Goal: Information Seeking & Learning: Compare options

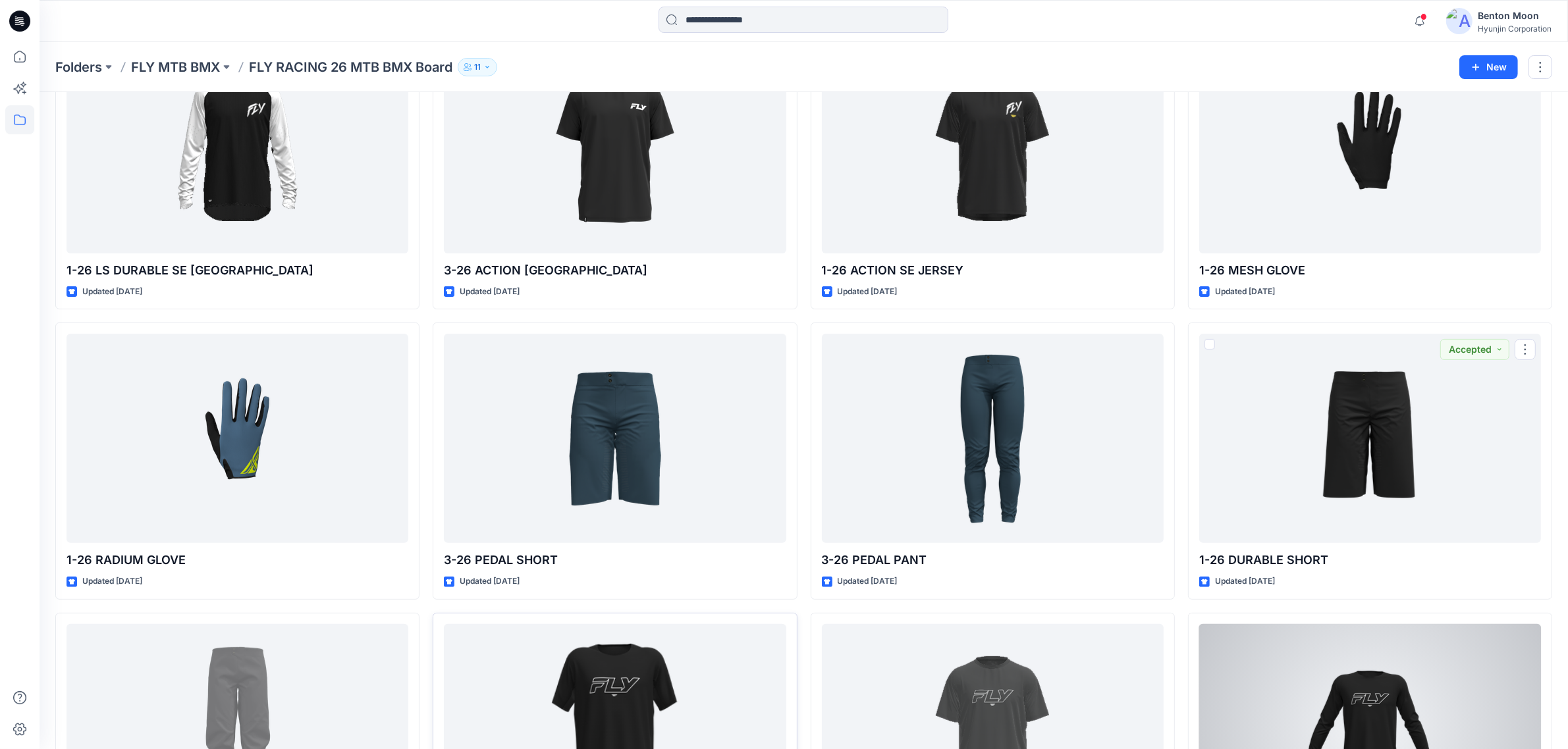
scroll to position [647, 0]
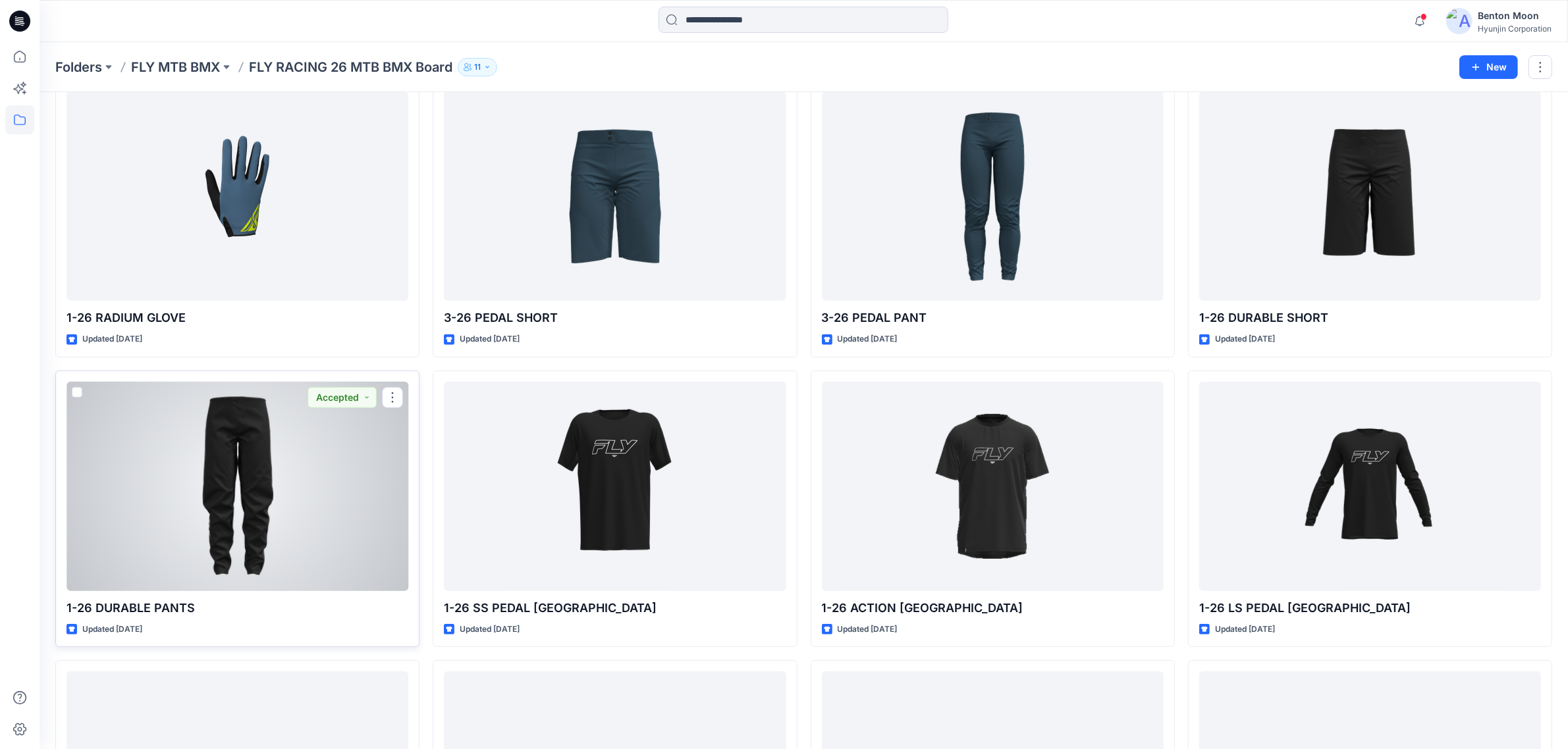
click at [277, 540] on div at bounding box center [237, 486] width 341 height 209
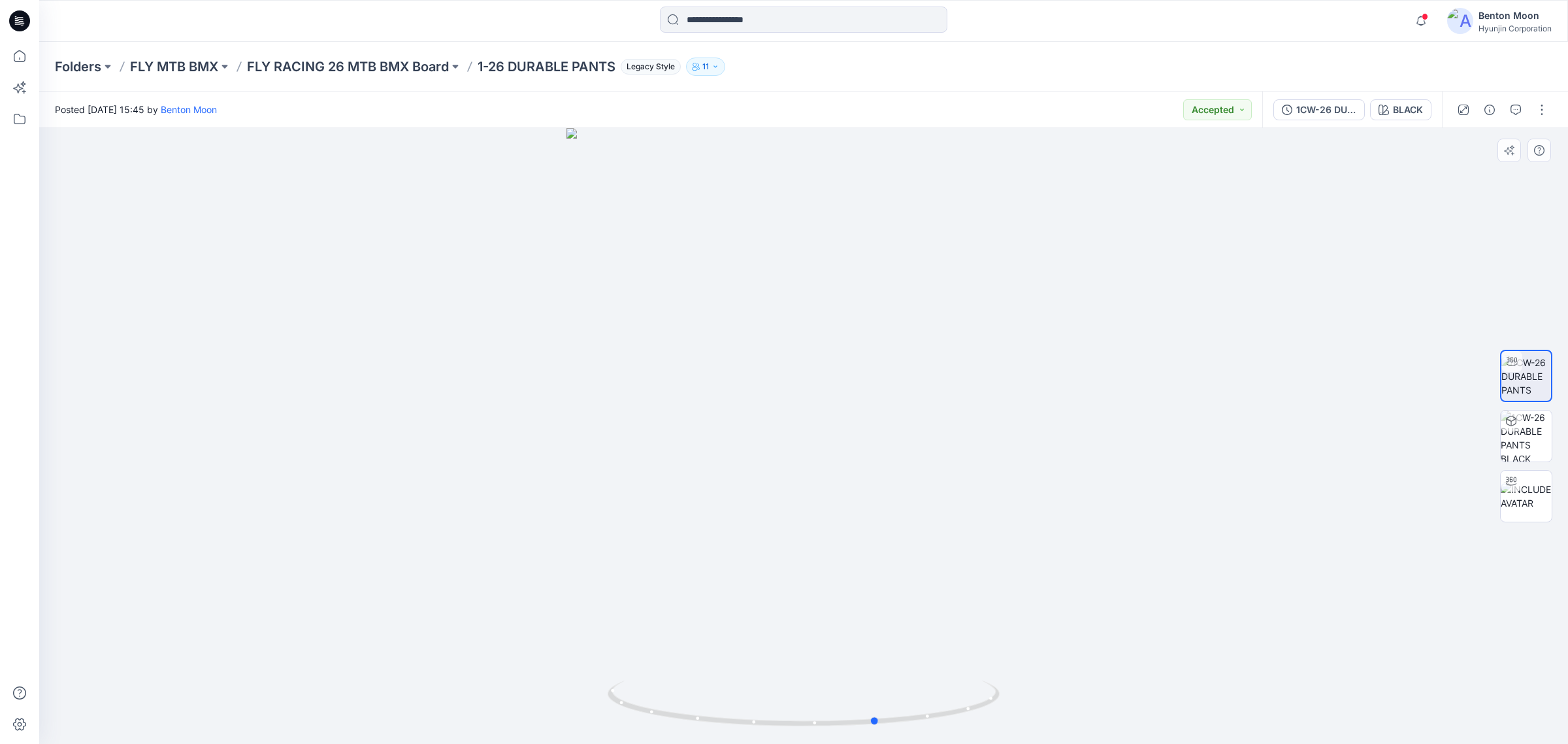
drag, startPoint x: 846, startPoint y: 644, endPoint x: 528, endPoint y: 629, distance: 318.4
click at [528, 629] on div at bounding box center [804, 436] width 1529 height 616
drag, startPoint x: 809, startPoint y: 649, endPoint x: 983, endPoint y: 547, distance: 201.7
click at [971, 593] on div at bounding box center [804, 436] width 1529 height 616
drag, startPoint x: 789, startPoint y: 636, endPoint x: 1009, endPoint y: 629, distance: 220.1
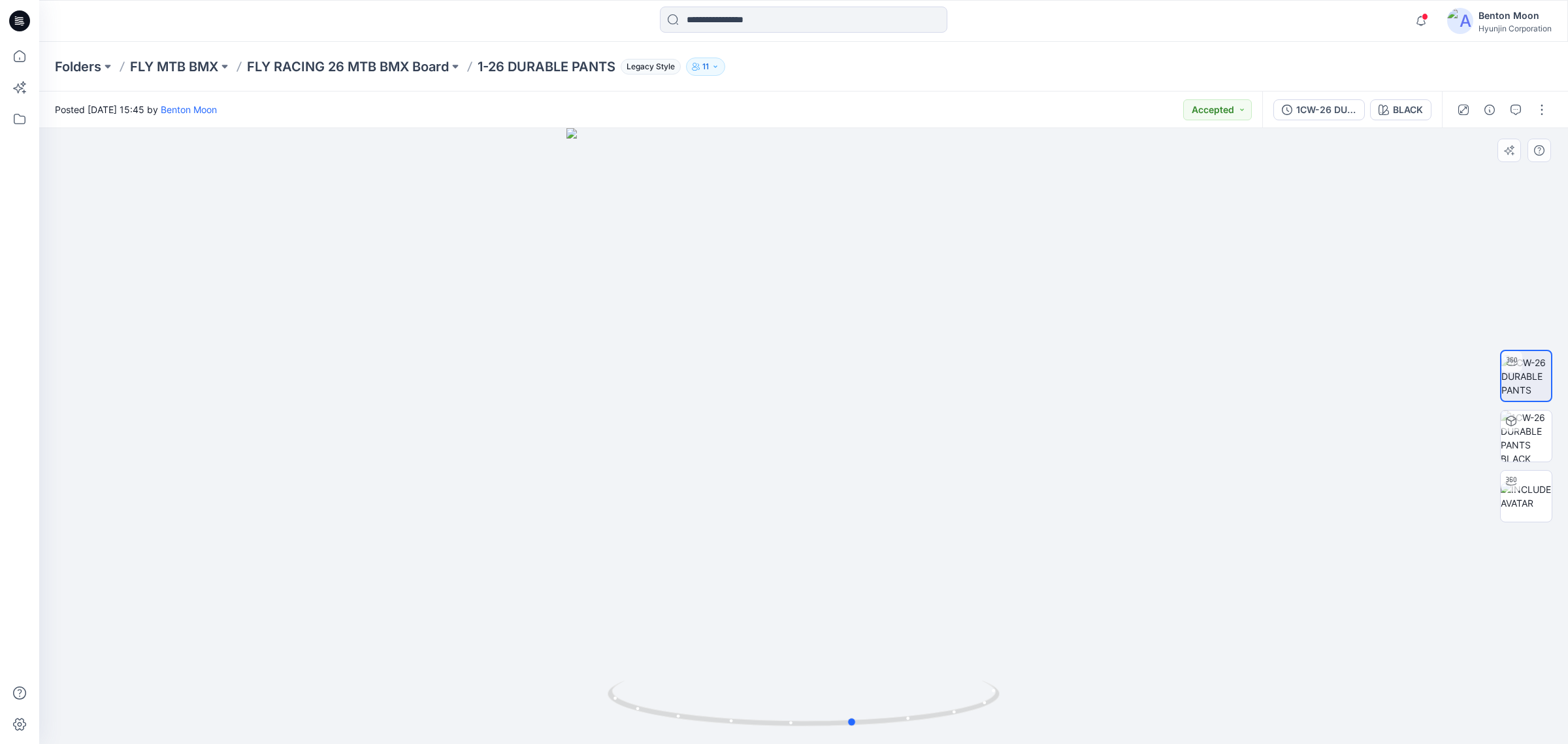
click at [1009, 629] on div at bounding box center [804, 436] width 1529 height 616
drag, startPoint x: 805, startPoint y: 423, endPoint x: 782, endPoint y: 626, distance: 204.3
click at [782, 626] on img at bounding box center [803, 437] width 763 height 616
drag, startPoint x: 830, startPoint y: 669, endPoint x: 956, endPoint y: 662, distance: 126.2
click at [956, 661] on img at bounding box center [803, 433] width 763 height 624
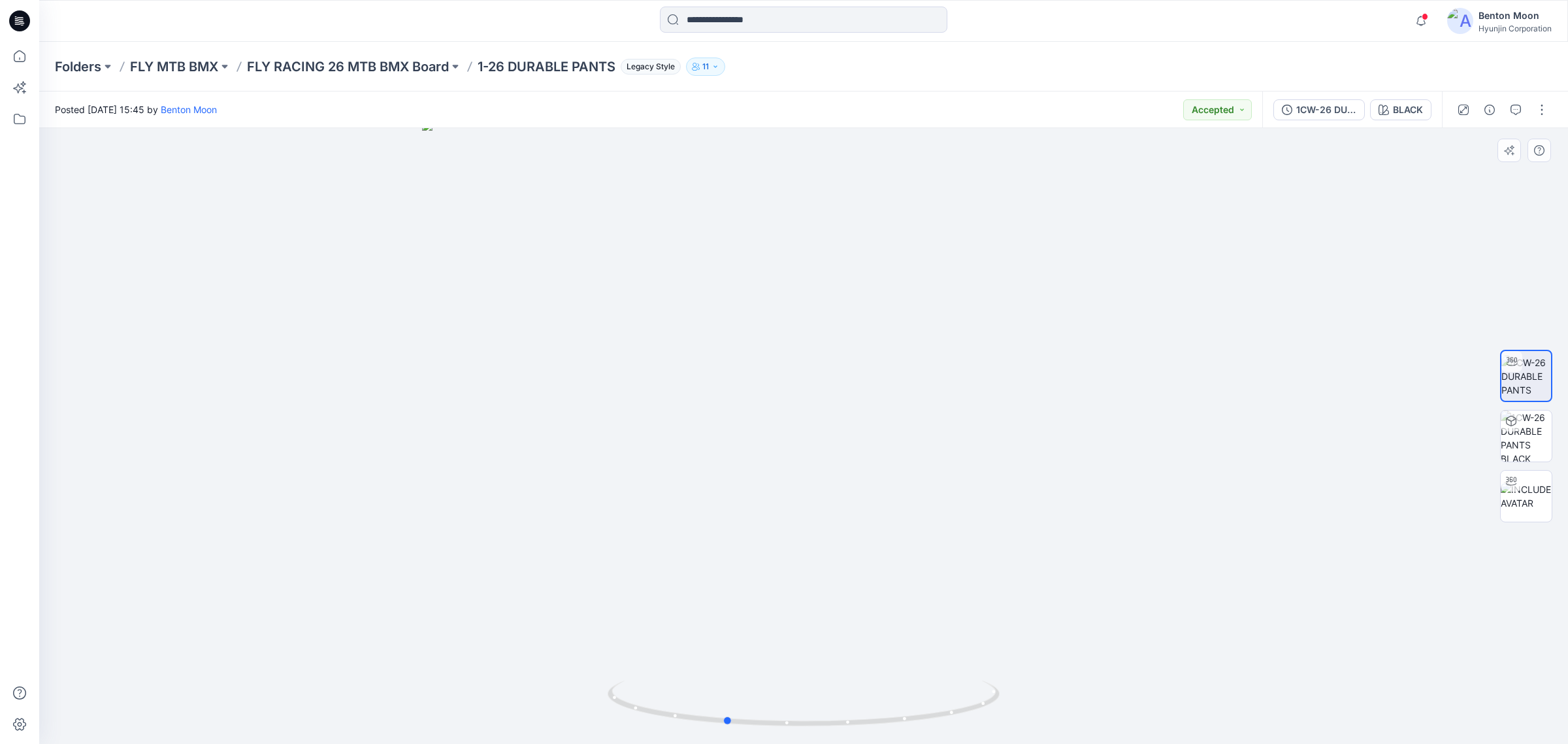
drag, startPoint x: 923, startPoint y: 682, endPoint x: 793, endPoint y: 671, distance: 130.5
click at [793, 671] on div at bounding box center [804, 436] width 1529 height 616
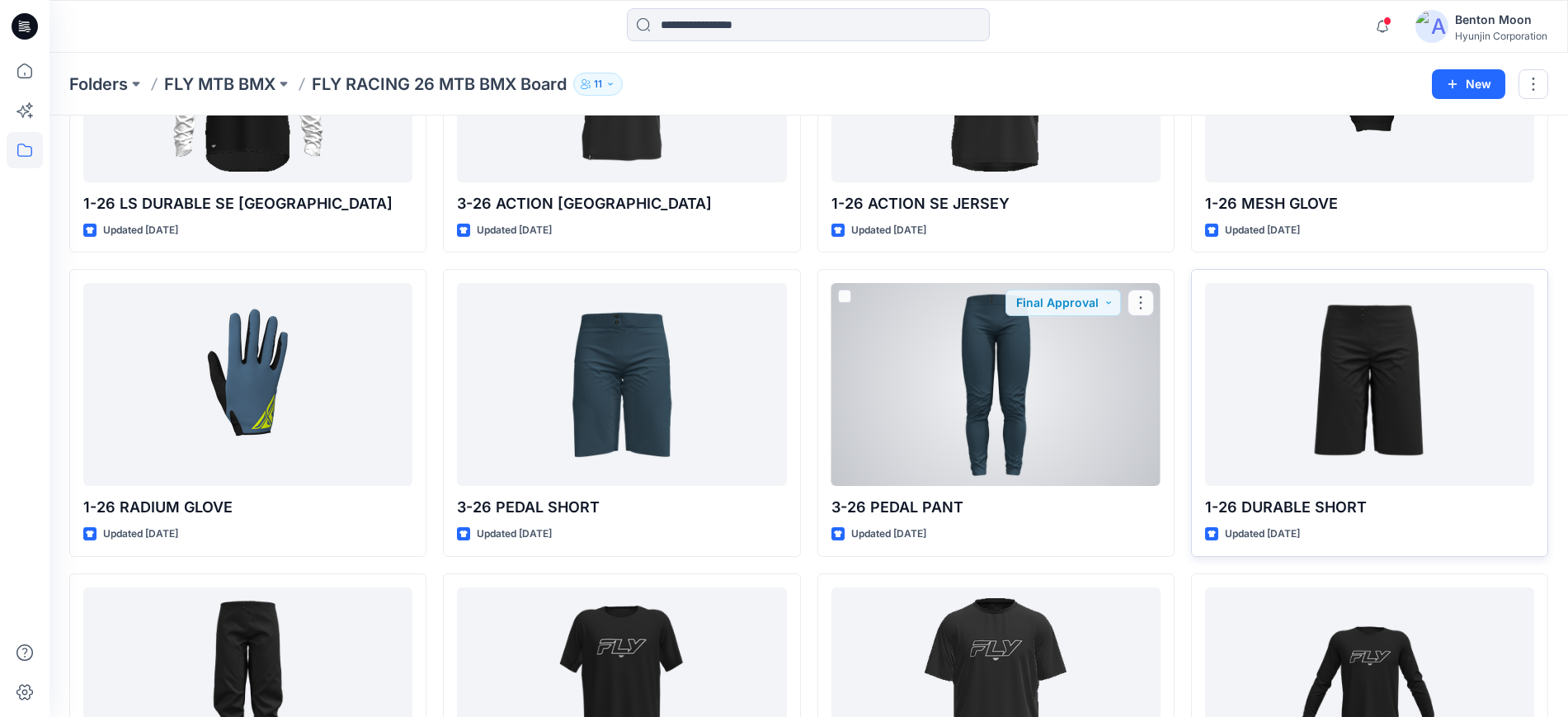
scroll to position [546, 0]
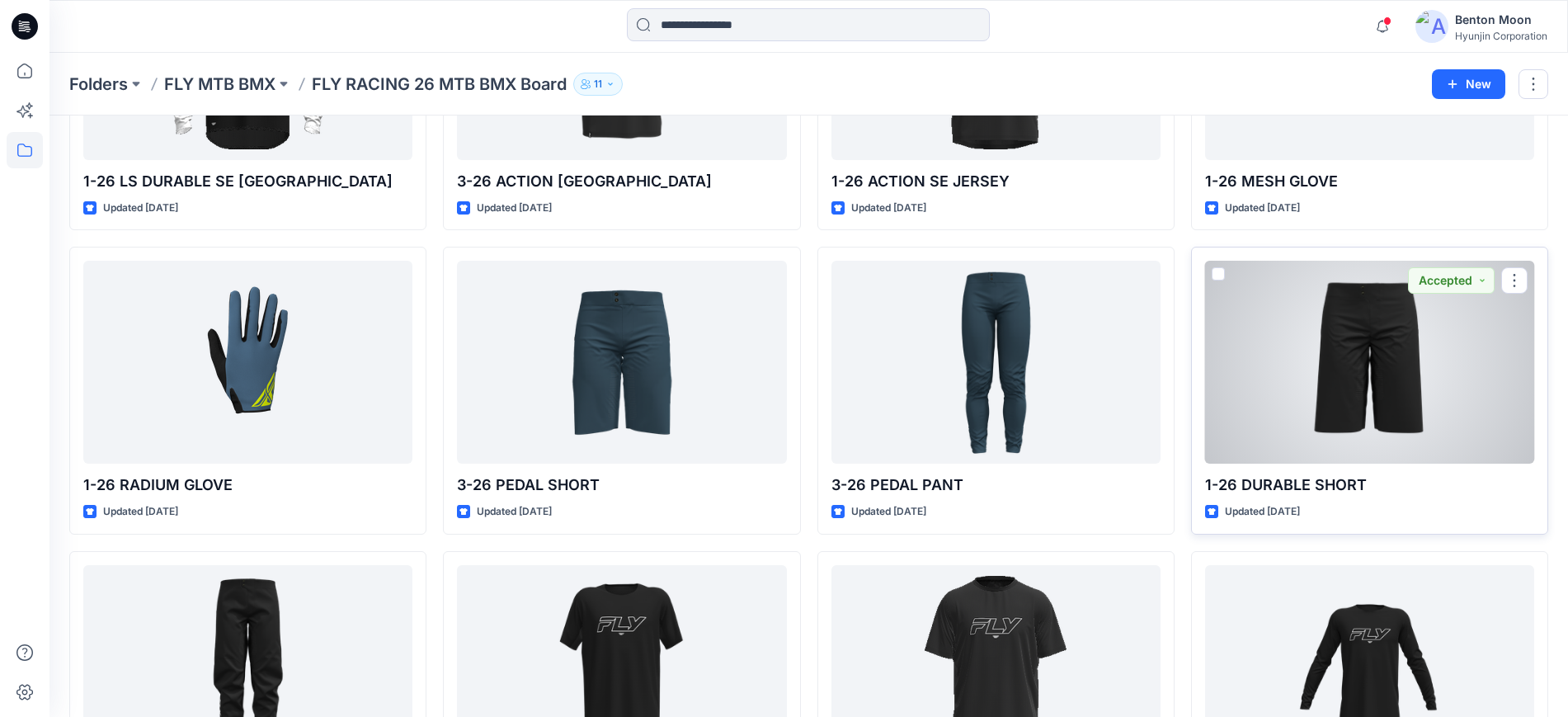
click at [1327, 384] on div at bounding box center [1370, 362] width 329 height 203
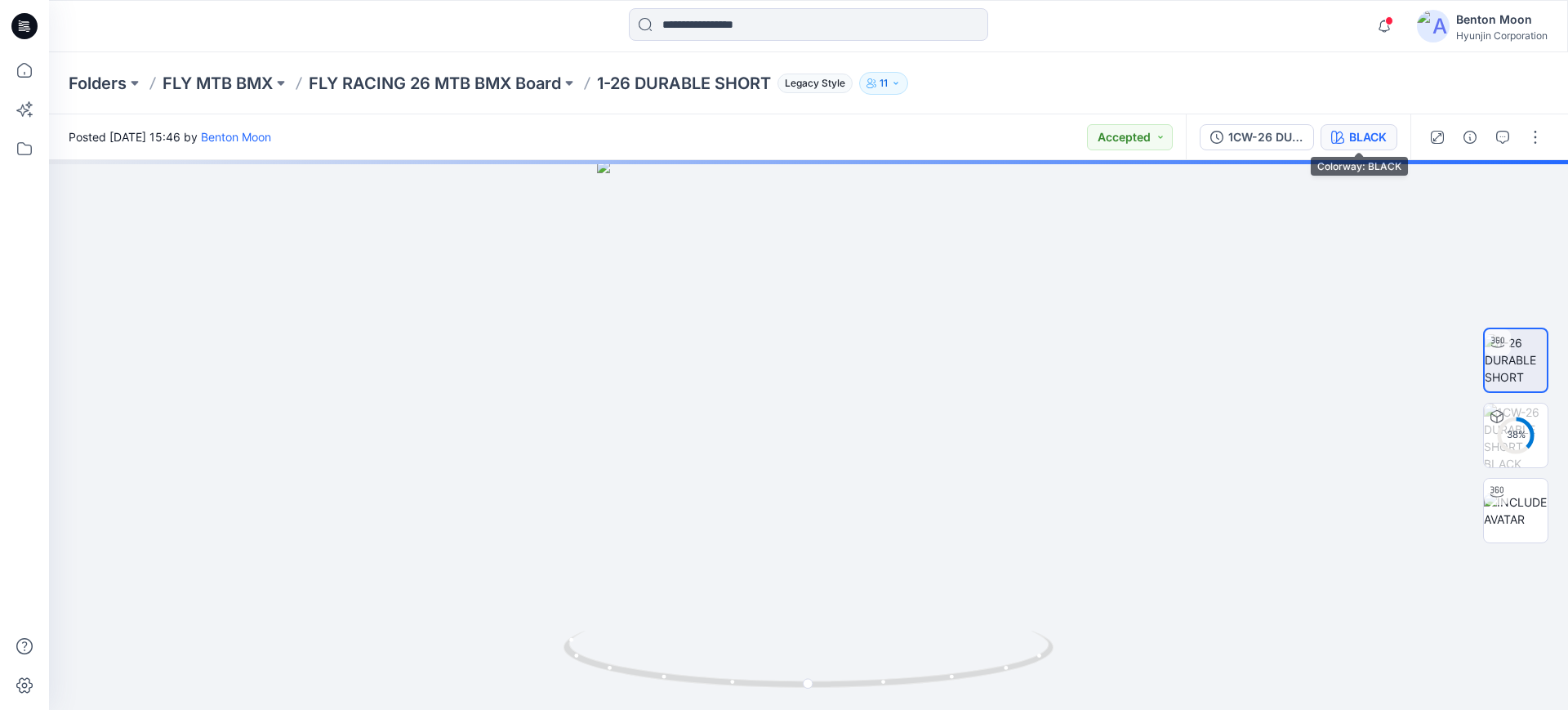
click at [1371, 135] on div "BLACK" at bounding box center [1368, 137] width 38 height 18
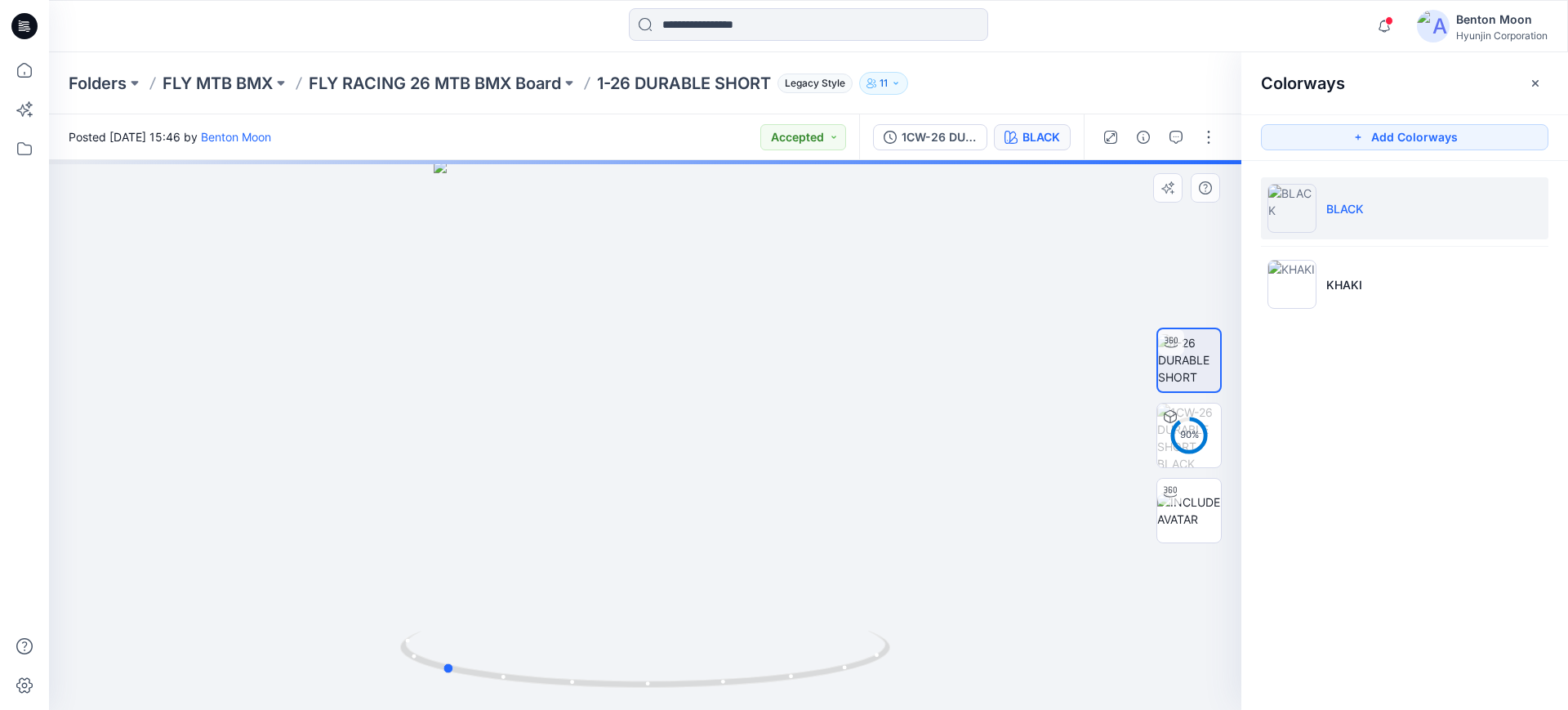
drag, startPoint x: 778, startPoint y: 577, endPoint x: 575, endPoint y: 587, distance: 203.2
click at [575, 587] on div at bounding box center [646, 435] width 1193 height 550
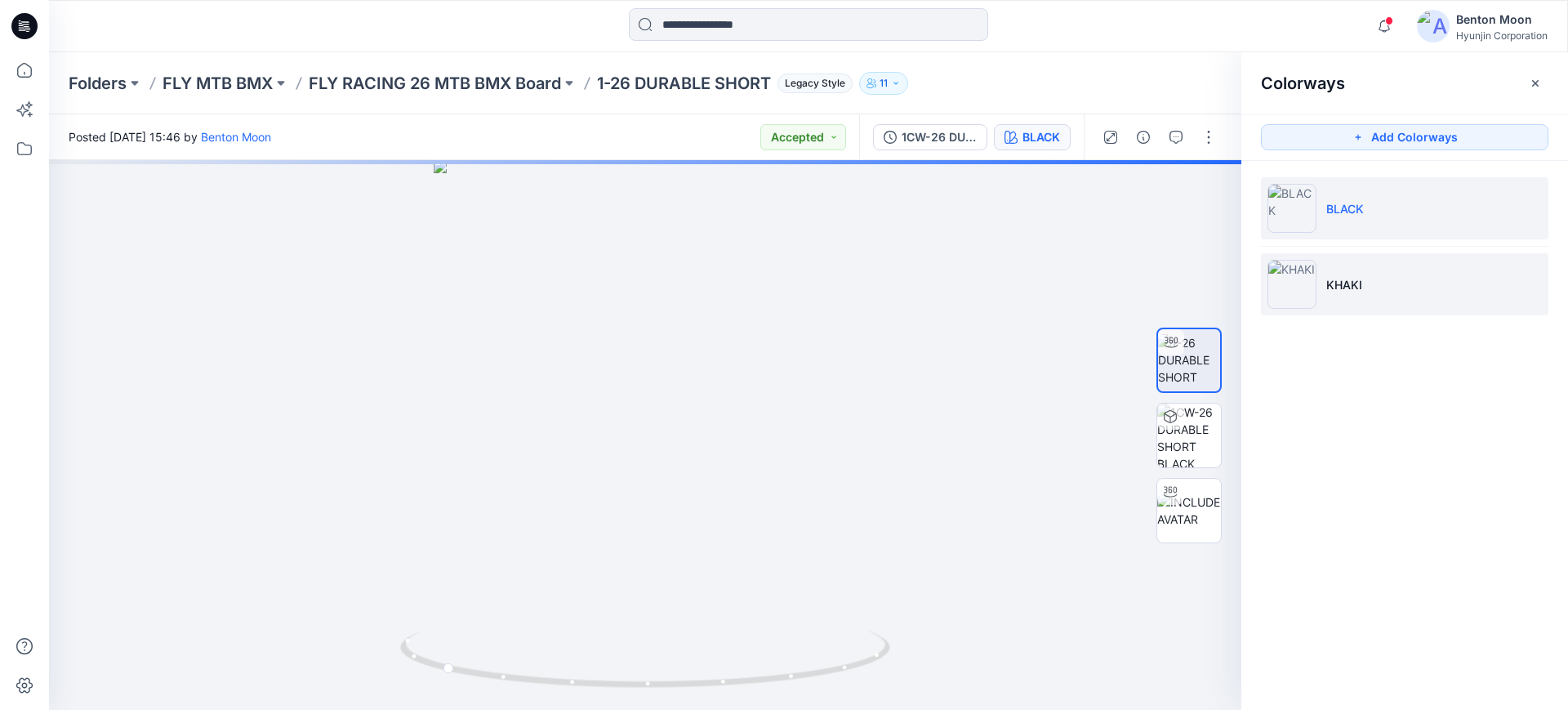
click at [1400, 284] on li "KHAKI" at bounding box center [1404, 284] width 287 height 62
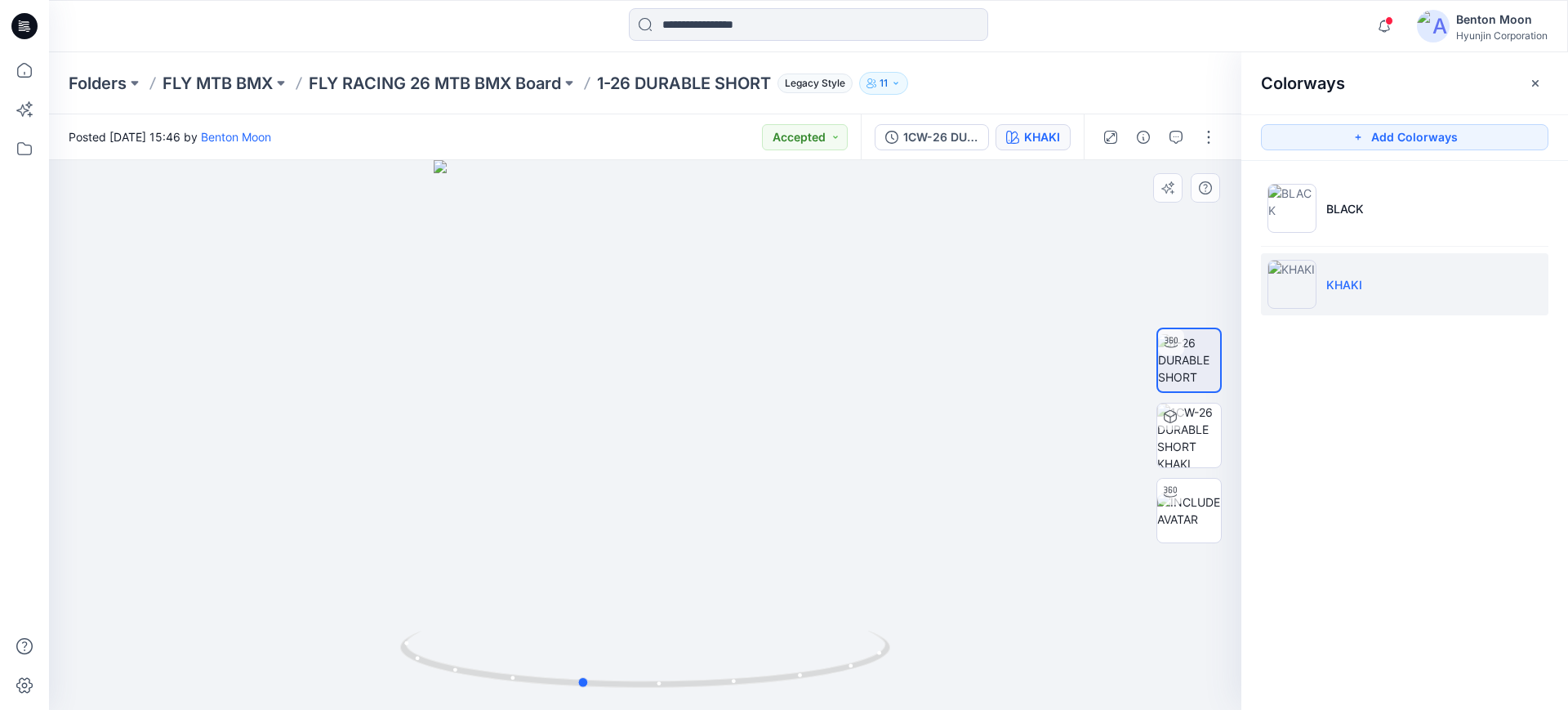
drag, startPoint x: 769, startPoint y: 610, endPoint x: 807, endPoint y: 563, distance: 60.4
click at [807, 563] on div at bounding box center [646, 435] width 1193 height 550
drag, startPoint x: 852, startPoint y: 577, endPoint x: 1152, endPoint y: 452, distance: 325.0
click at [828, 575] on div at bounding box center [646, 435] width 1193 height 550
drag, startPoint x: 692, startPoint y: 619, endPoint x: 680, endPoint y: 563, distance: 57.3
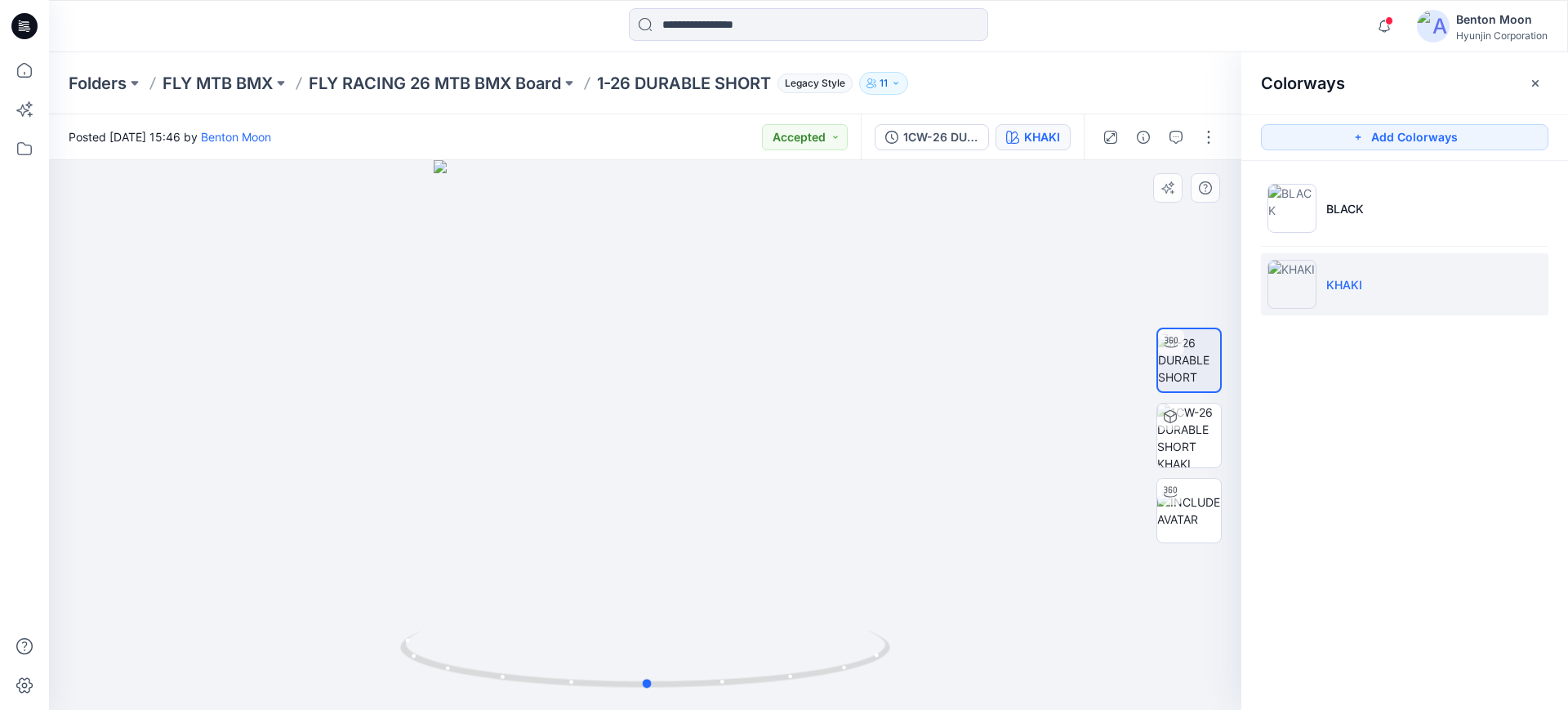
click at [680, 563] on div at bounding box center [646, 435] width 1193 height 550
drag, startPoint x: 731, startPoint y: 555, endPoint x: 608, endPoint y: 555, distance: 123.0
click at [608, 555] on div at bounding box center [646, 435] width 1193 height 550
drag, startPoint x: 741, startPoint y: 580, endPoint x: 849, endPoint y: 567, distance: 108.8
click at [851, 580] on div at bounding box center [646, 435] width 1193 height 550
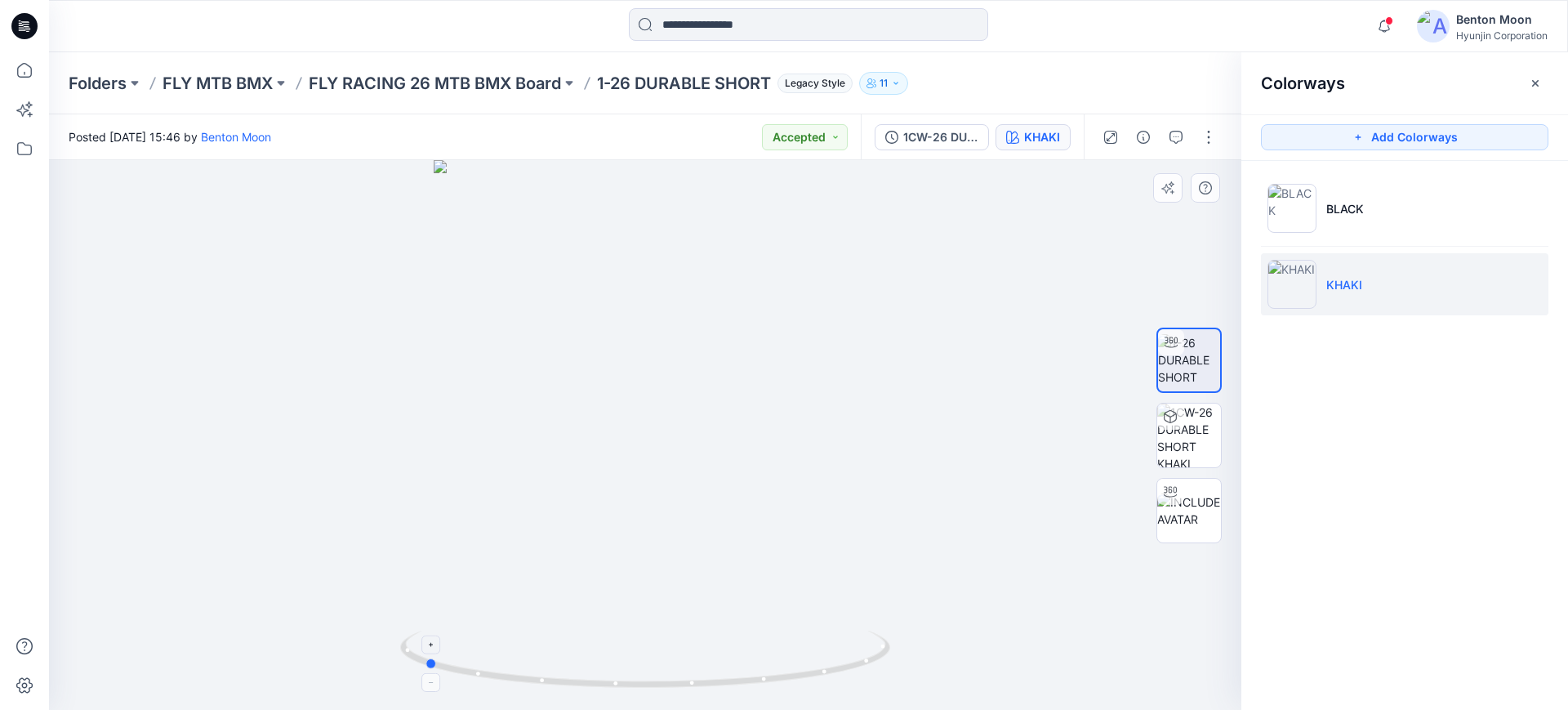
drag, startPoint x: 735, startPoint y: 660, endPoint x: 641, endPoint y: 658, distance: 94.0
click at [641, 658] on icon at bounding box center [647, 661] width 494 height 61
drag, startPoint x: 701, startPoint y: 649, endPoint x: 695, endPoint y: 637, distance: 13.4
click at [695, 637] on icon at bounding box center [647, 661] width 494 height 61
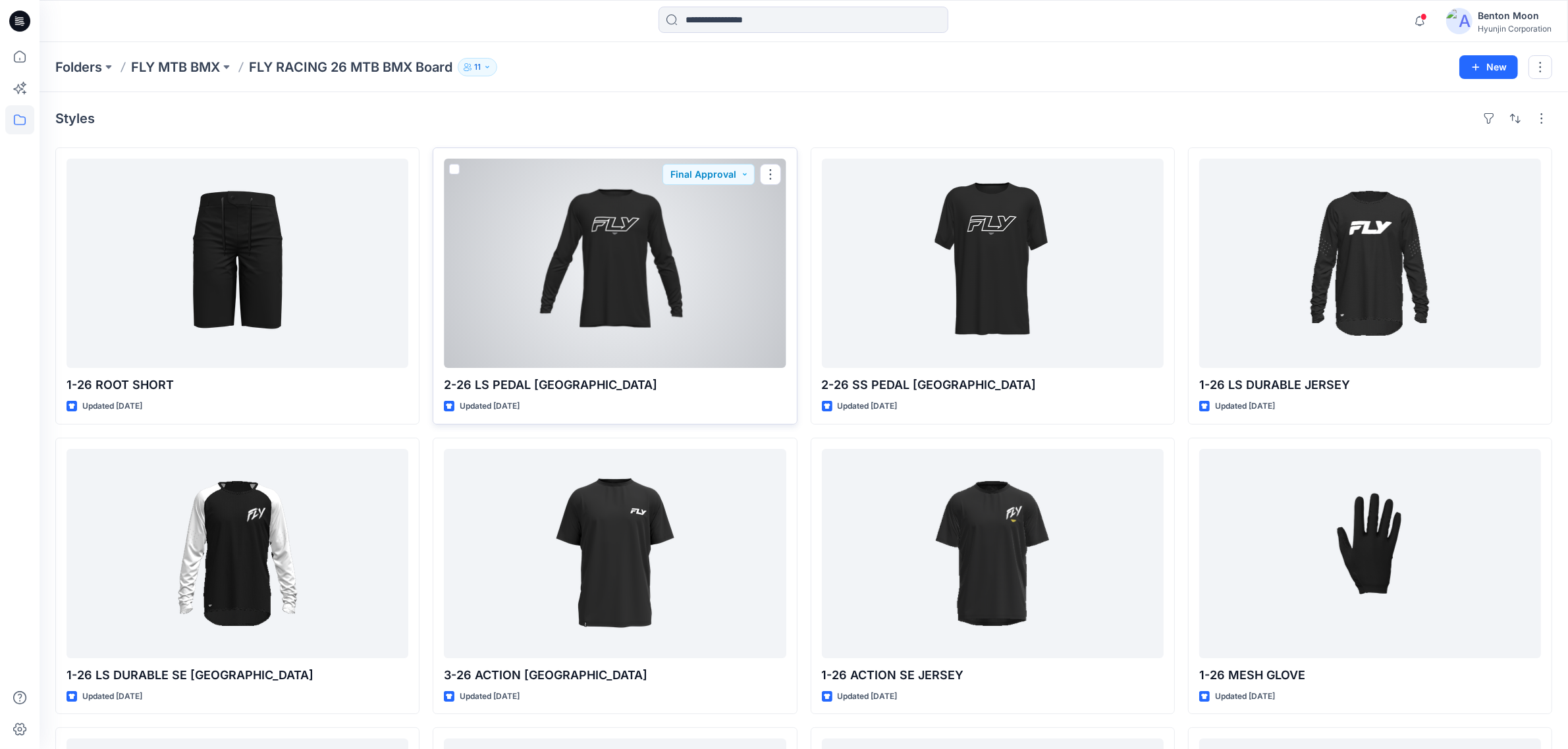
click at [709, 296] on div at bounding box center [614, 263] width 341 height 209
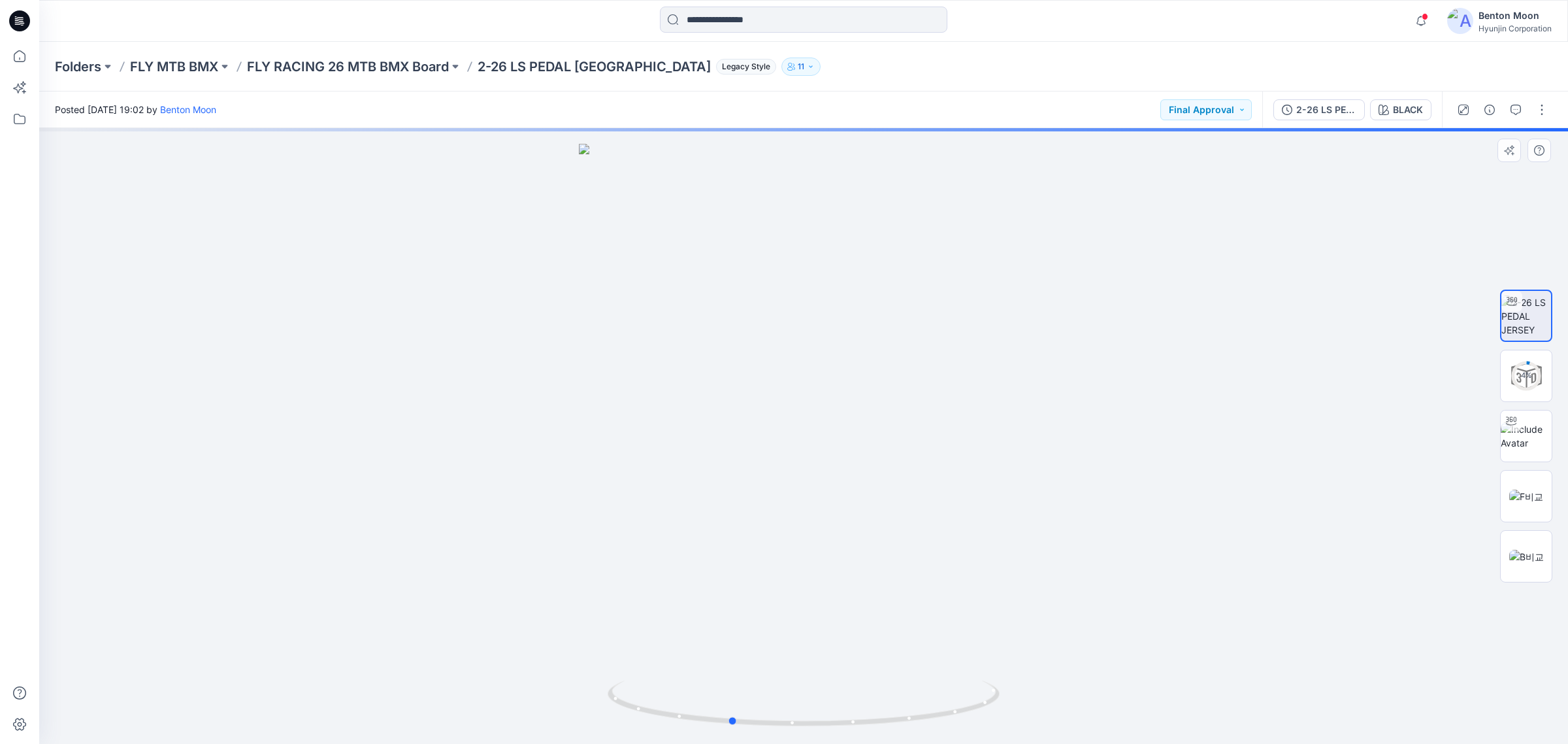
drag, startPoint x: 897, startPoint y: 655, endPoint x: 957, endPoint y: 633, distance: 63.9
click at [957, 633] on div at bounding box center [804, 436] width 1529 height 616
click at [1410, 118] on button "BLACK" at bounding box center [1401, 110] width 62 height 21
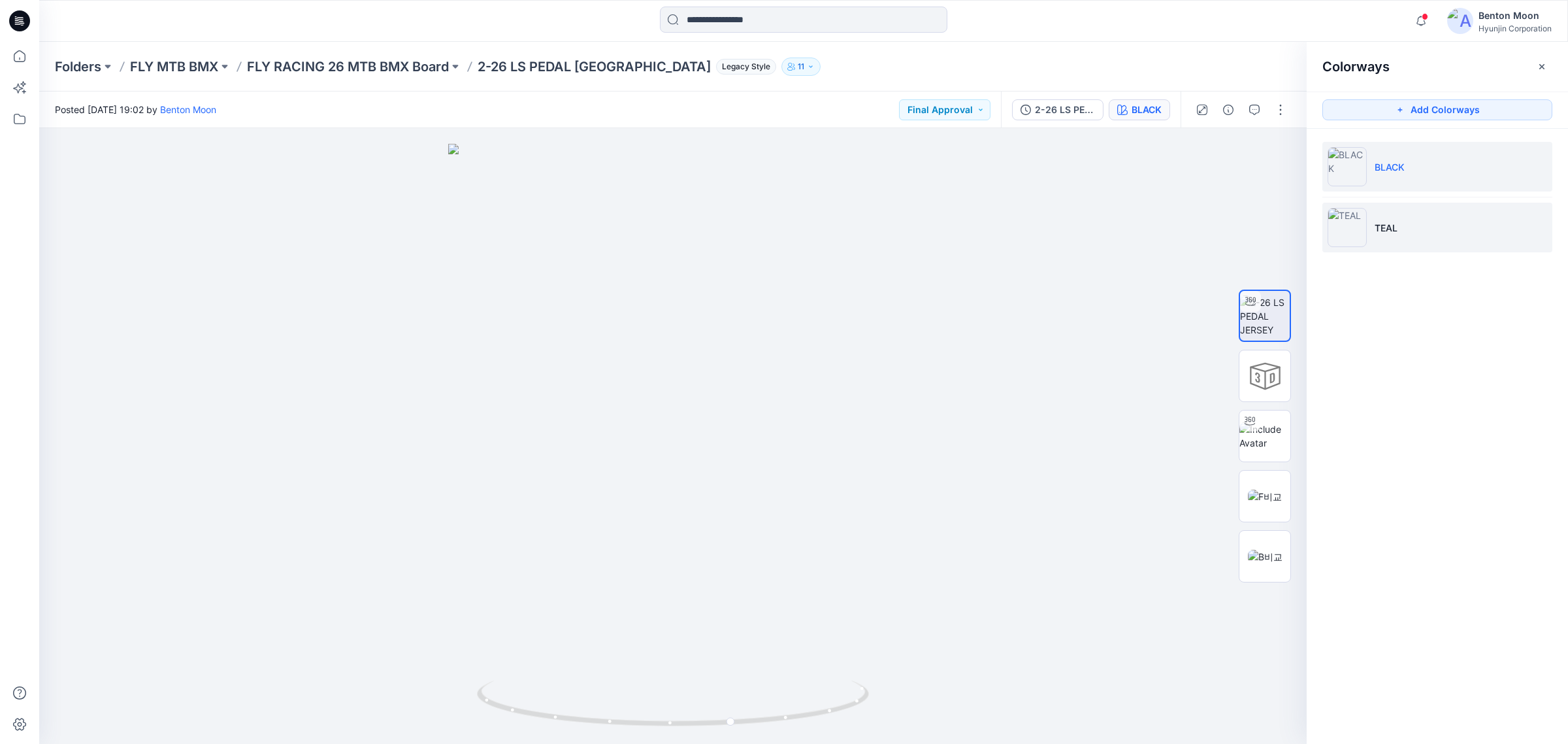
click at [1390, 222] on p "TEAL" at bounding box center [1386, 227] width 23 height 14
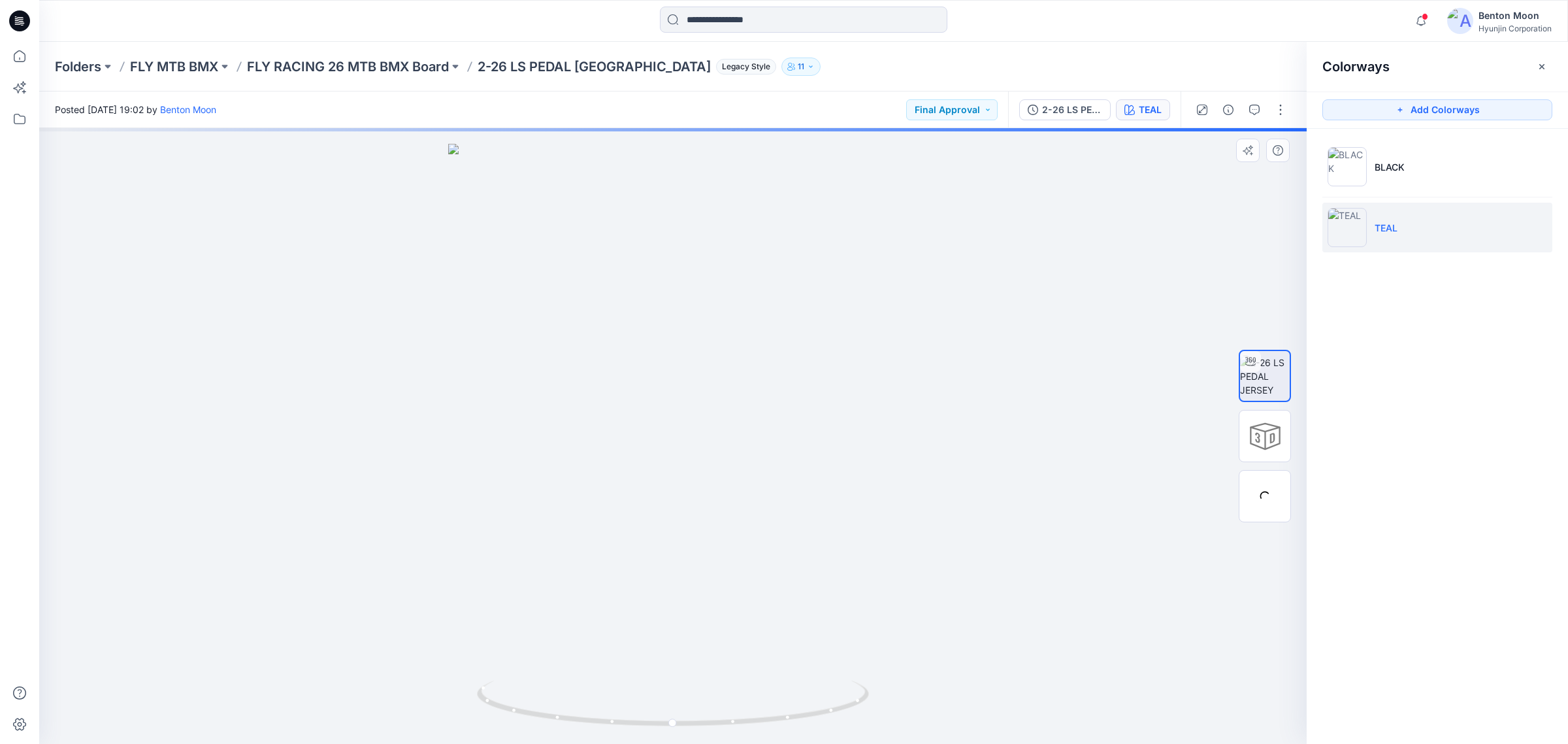
drag, startPoint x: 847, startPoint y: 502, endPoint x: 840, endPoint y: 494, distance: 10.6
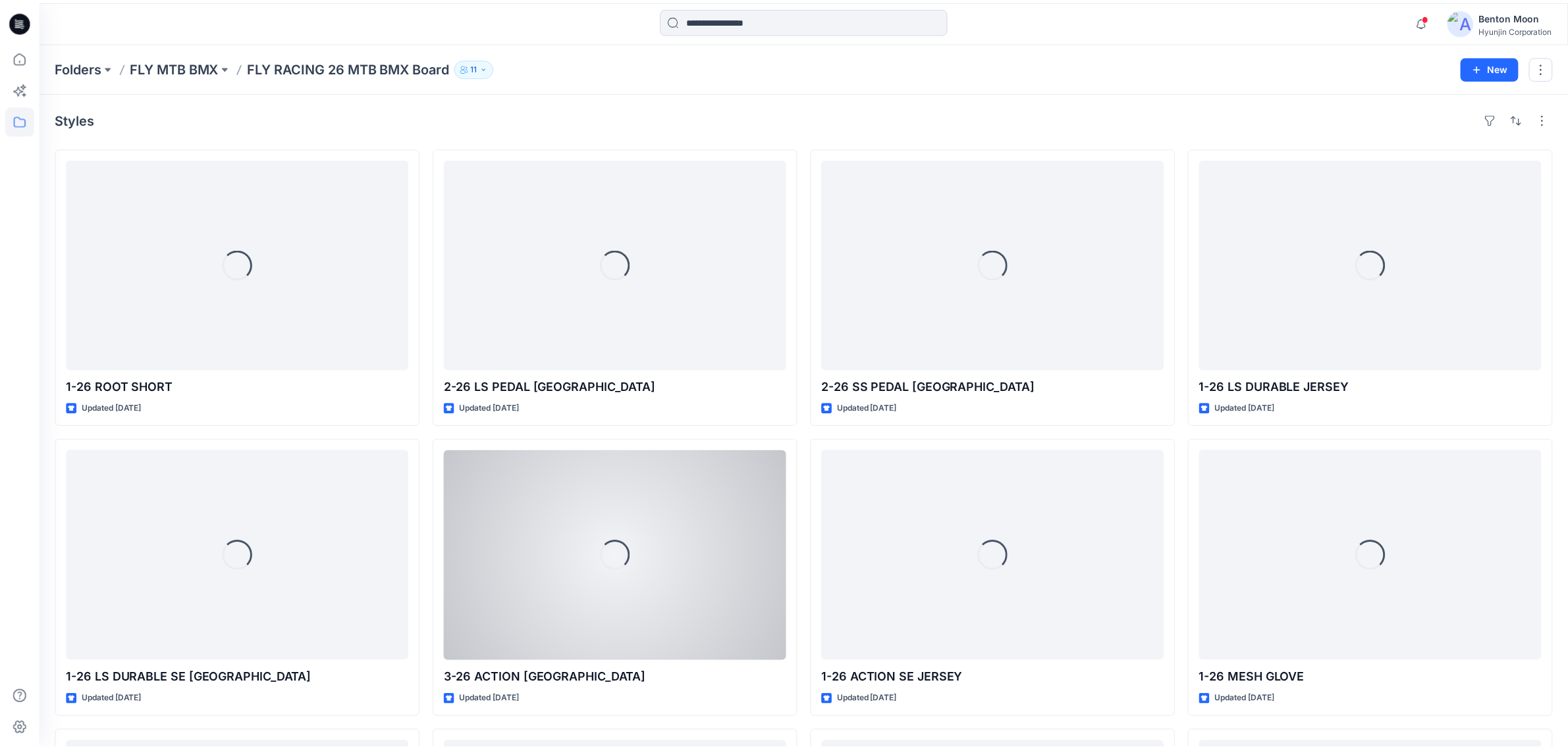
scroll to position [102, 0]
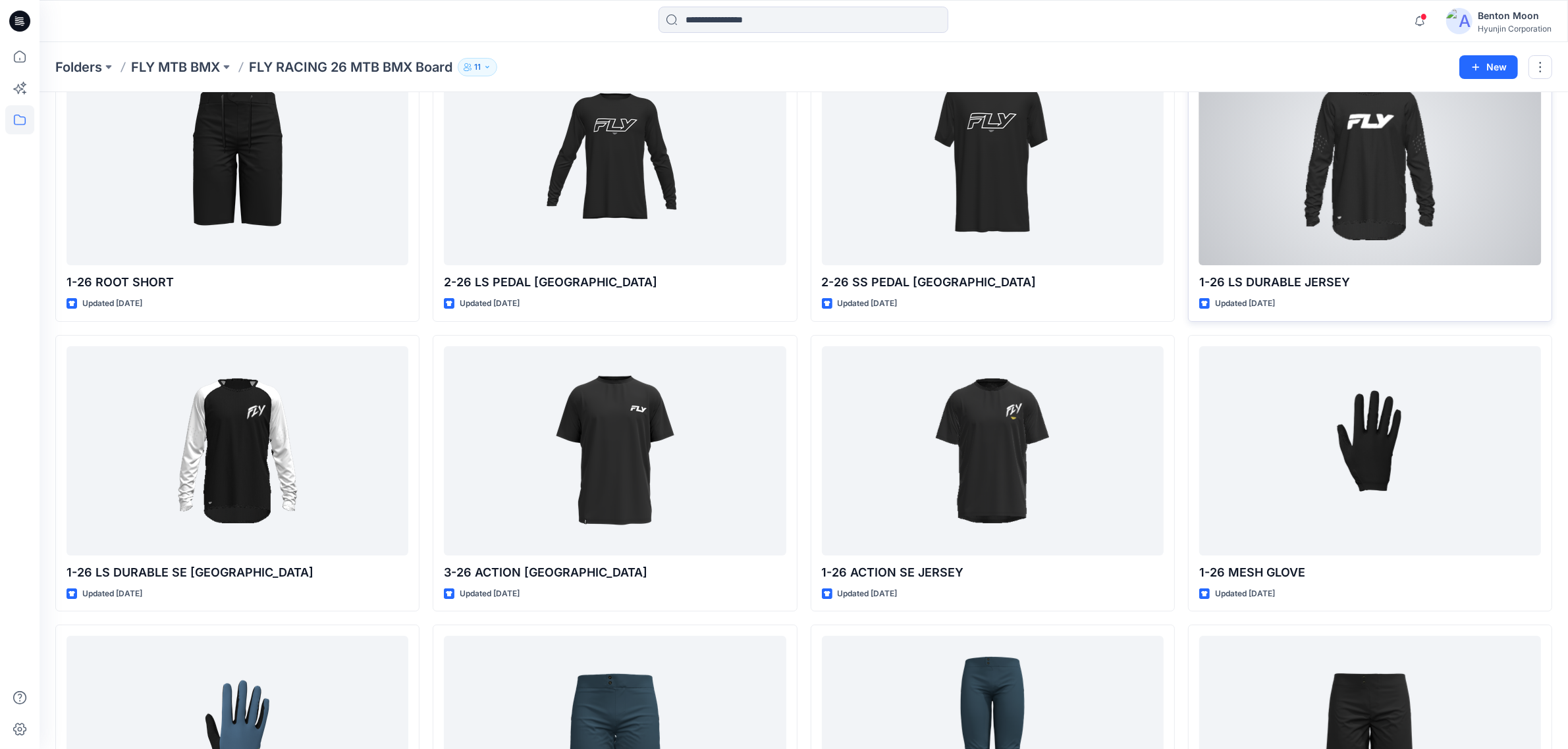
click at [1294, 206] on div at bounding box center [1369, 161] width 341 height 209
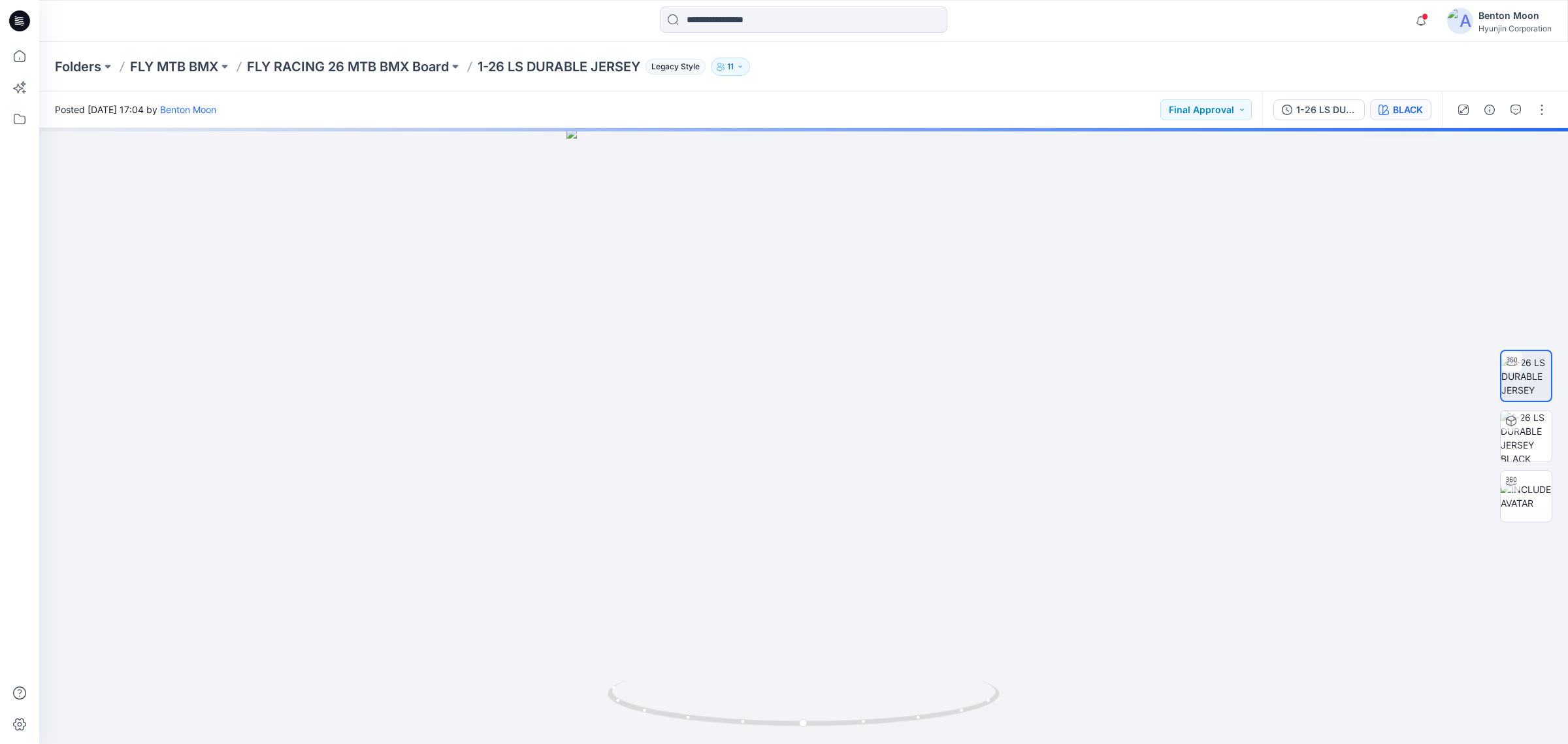
click at [1411, 118] on button "BLACK" at bounding box center [1401, 110] width 62 height 21
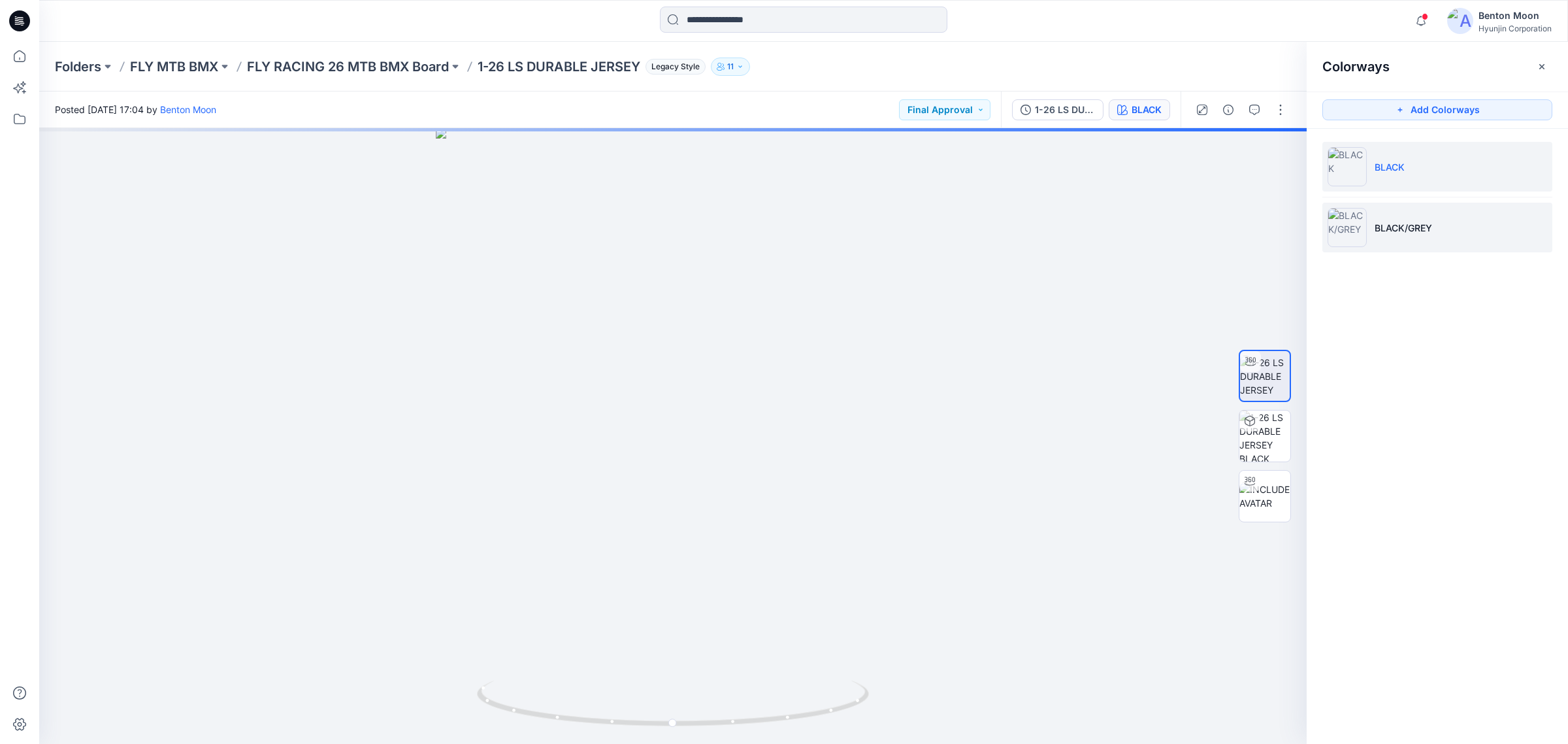
click at [1397, 237] on li "BLACK/GREY" at bounding box center [1437, 227] width 230 height 49
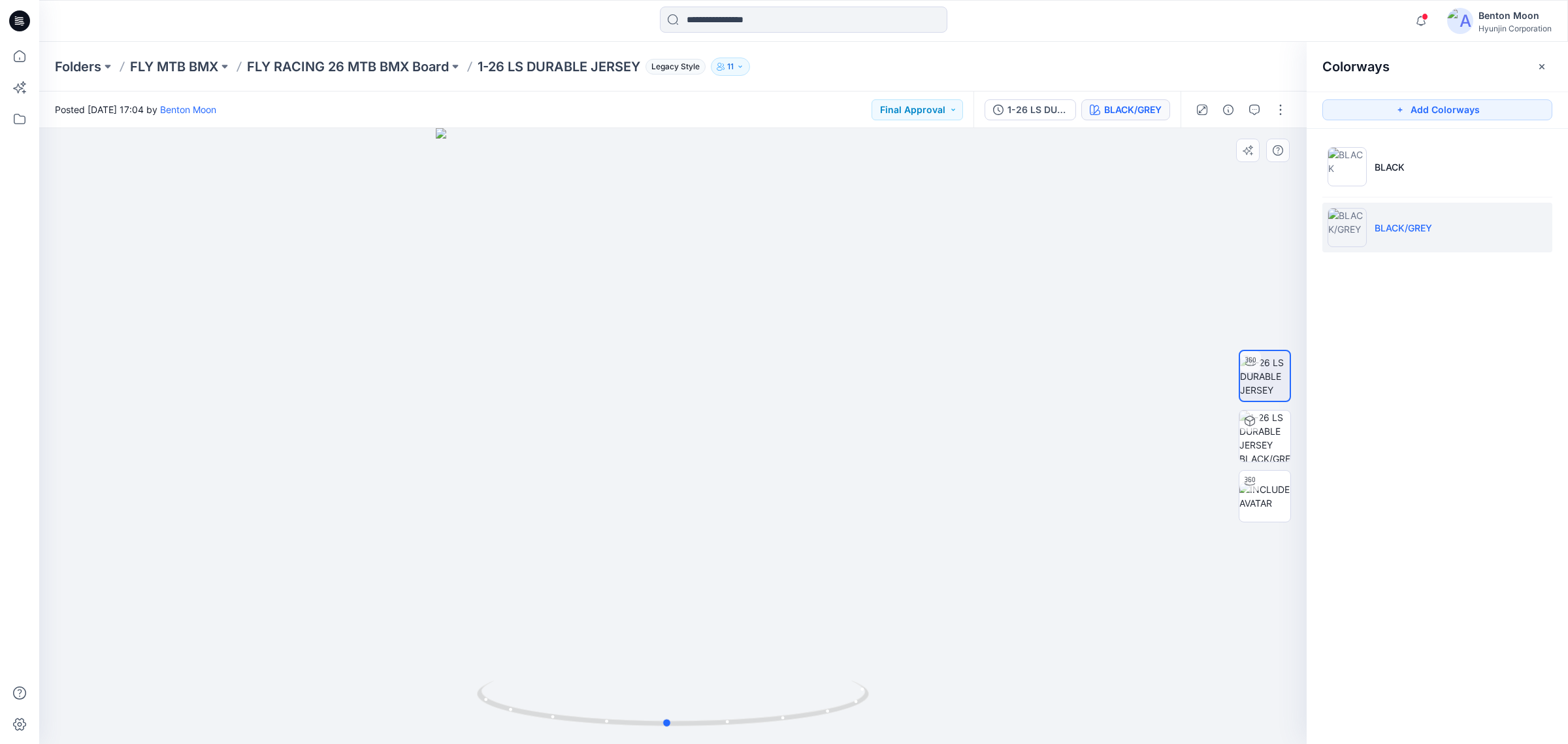
drag, startPoint x: 736, startPoint y: 616, endPoint x: 730, endPoint y: 590, distance: 26.7
click at [730, 590] on div at bounding box center [673, 436] width 1268 height 616
drag, startPoint x: 714, startPoint y: 537, endPoint x: 808, endPoint y: 305, distance: 250.3
click at [808, 305] on img at bounding box center [673, 173] width 928 height 1143
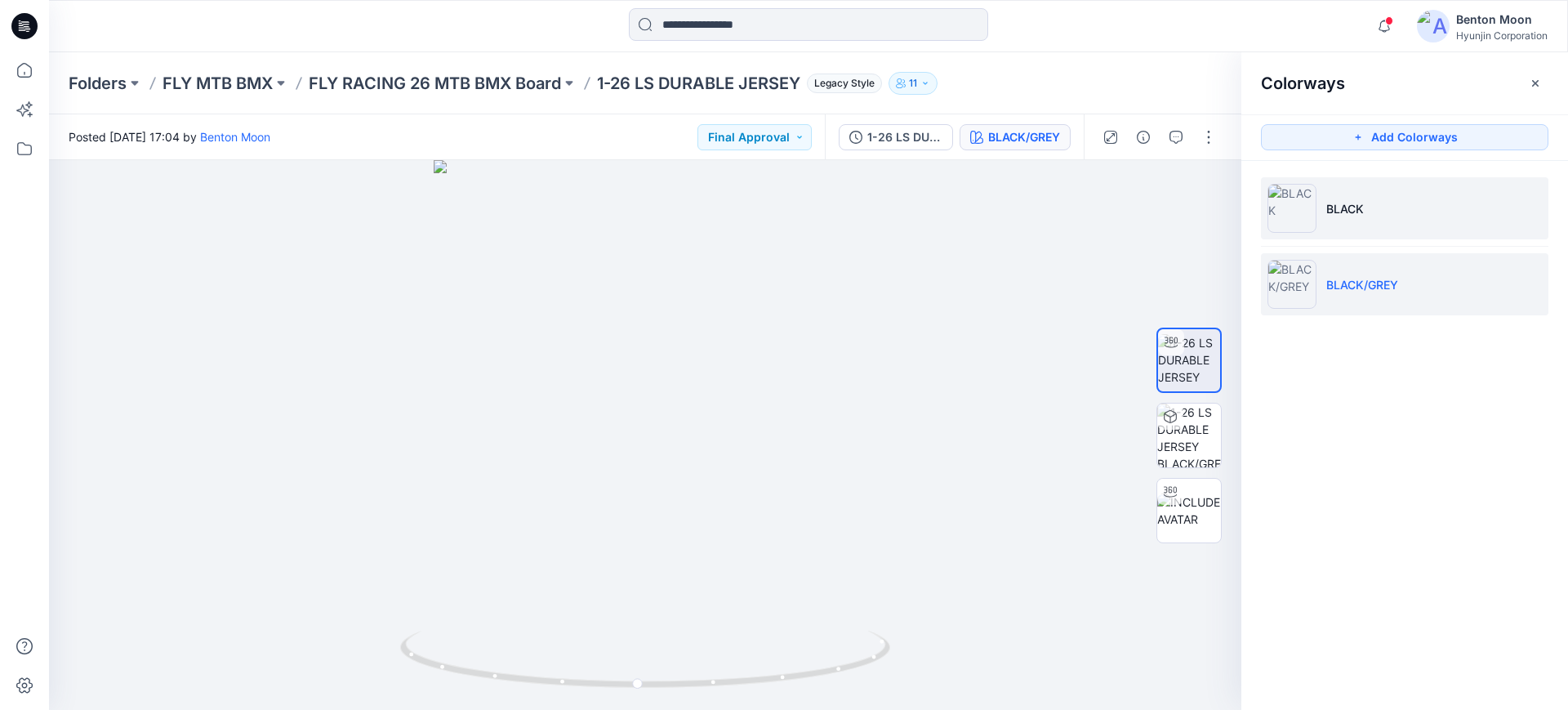
click at [1394, 235] on li "BLACK" at bounding box center [1404, 208] width 287 height 62
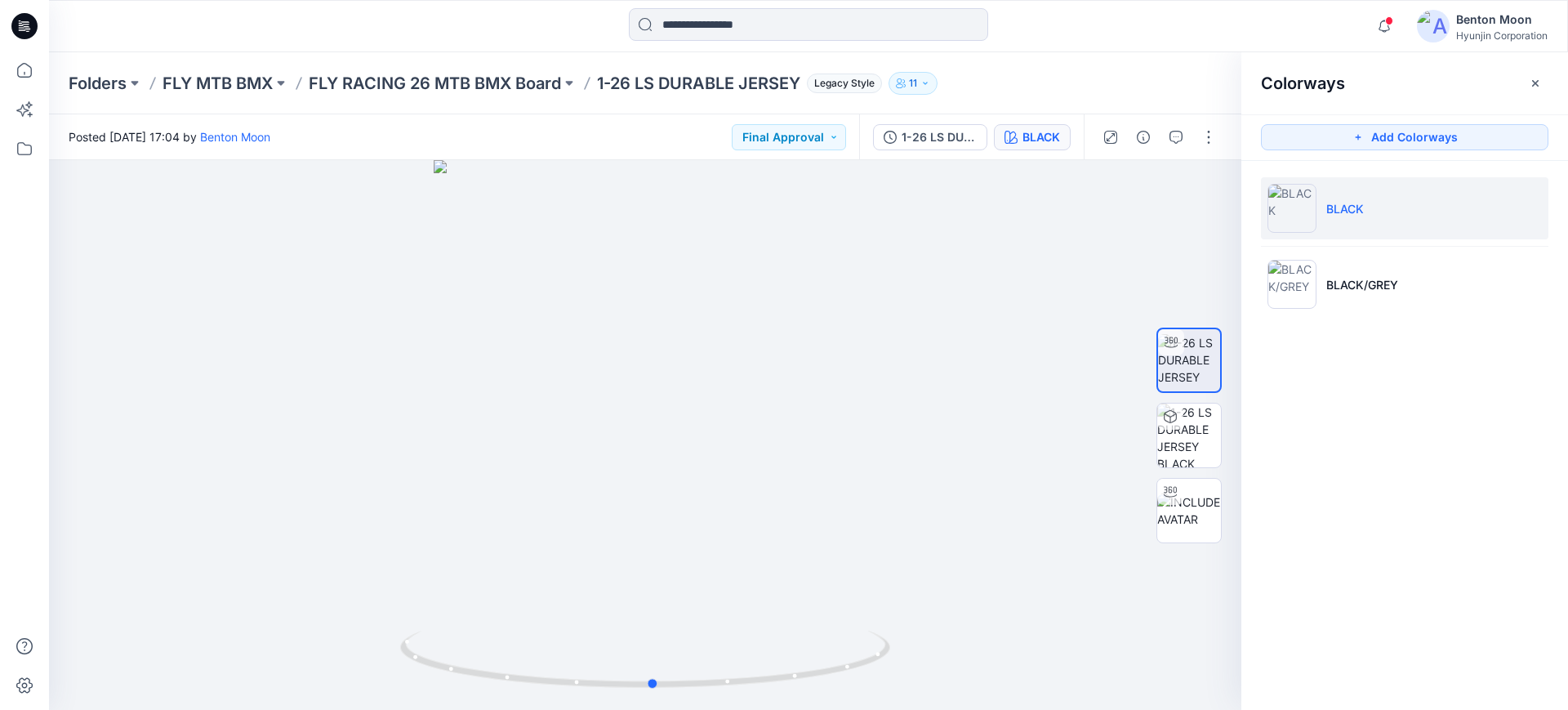
drag, startPoint x: 760, startPoint y: 561, endPoint x: 1451, endPoint y: 466, distance: 697.5
click at [770, 520] on div at bounding box center [646, 435] width 1193 height 550
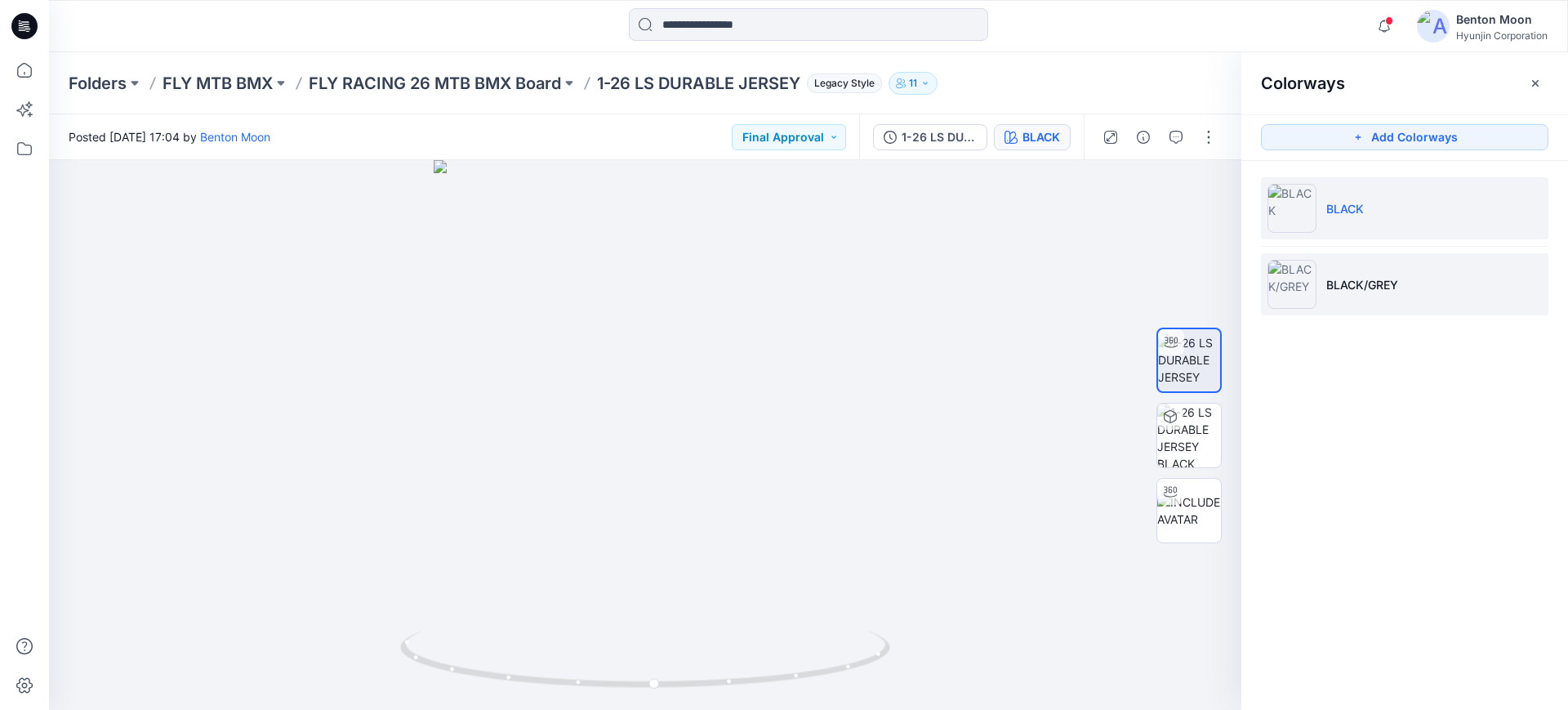
click at [1377, 287] on p "BLACK/GREY" at bounding box center [1362, 284] width 72 height 17
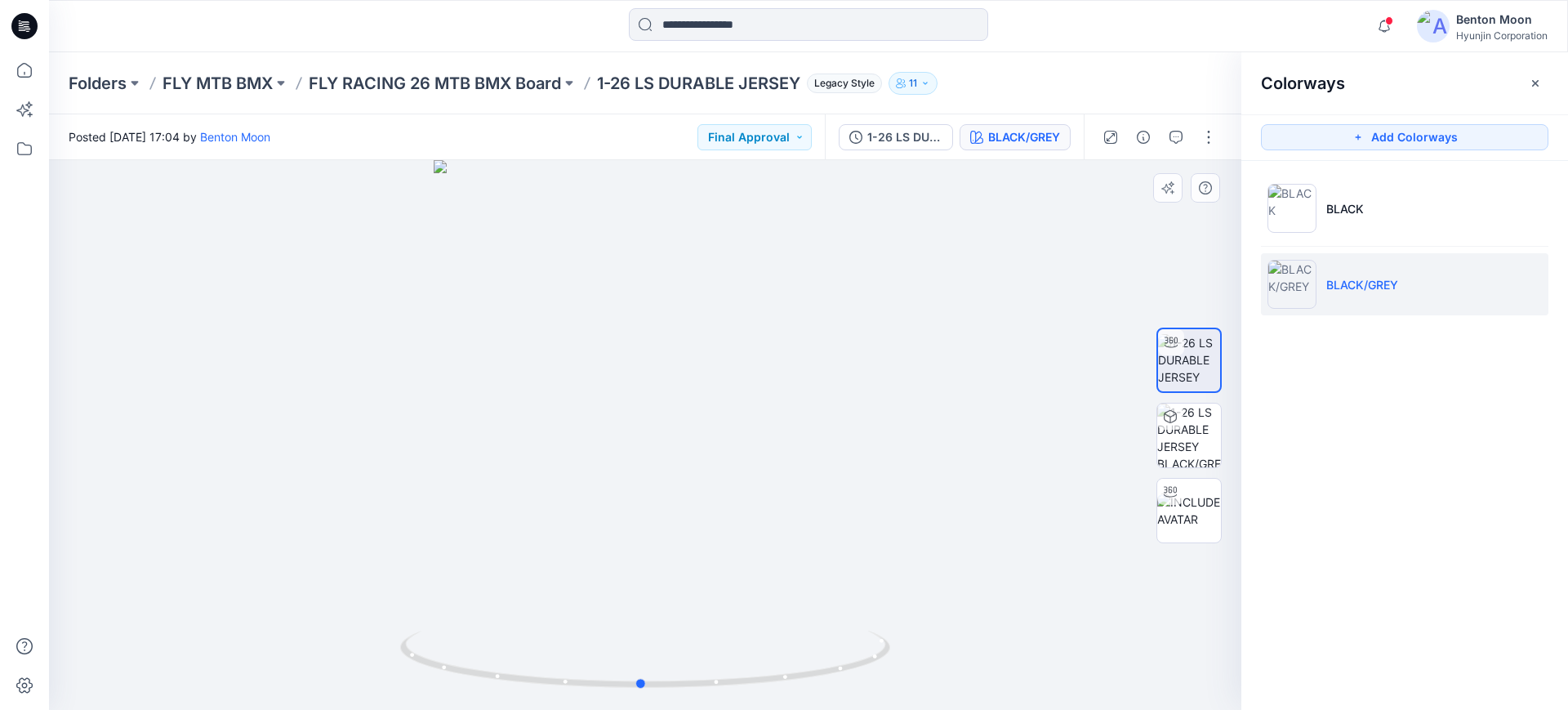
drag, startPoint x: 830, startPoint y: 612, endPoint x: 827, endPoint y: 583, distance: 29.2
click at [827, 583] on div at bounding box center [646, 435] width 1193 height 550
drag, startPoint x: 749, startPoint y: 594, endPoint x: 801, endPoint y: 597, distance: 52.1
click at [801, 597] on div at bounding box center [646, 435] width 1193 height 550
drag, startPoint x: 895, startPoint y: 628, endPoint x: 839, endPoint y: 628, distance: 56.0
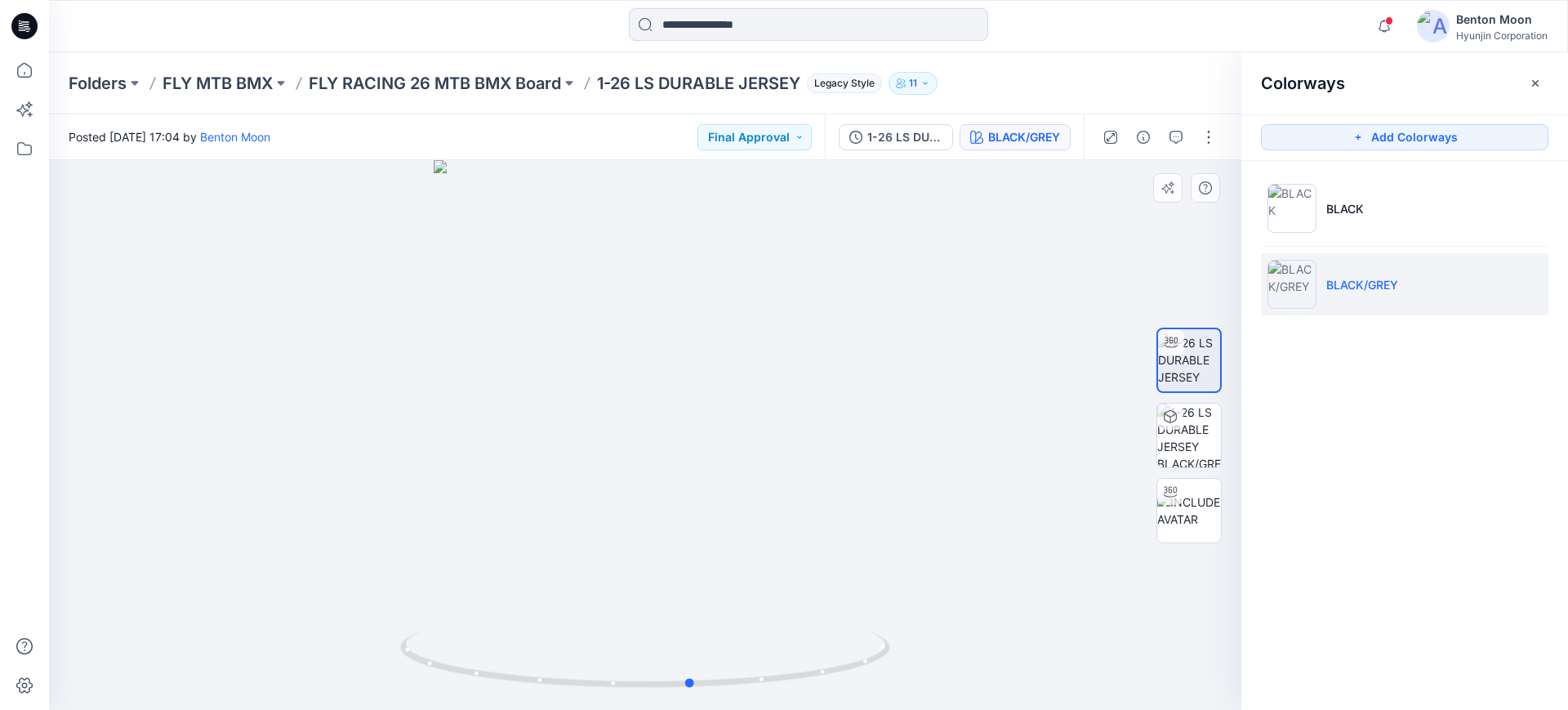
click at [839, 628] on div at bounding box center [646, 435] width 1193 height 550
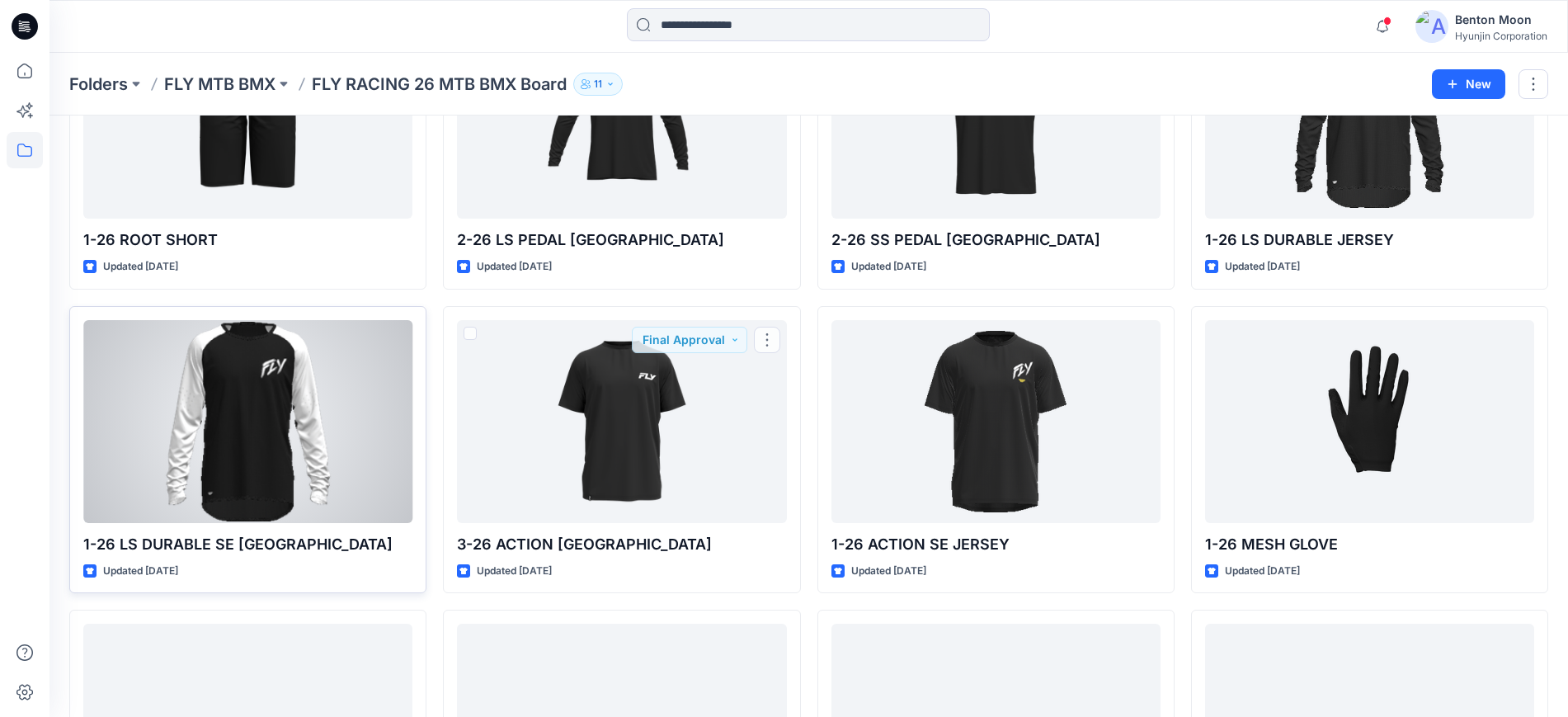
scroll to position [206, 0]
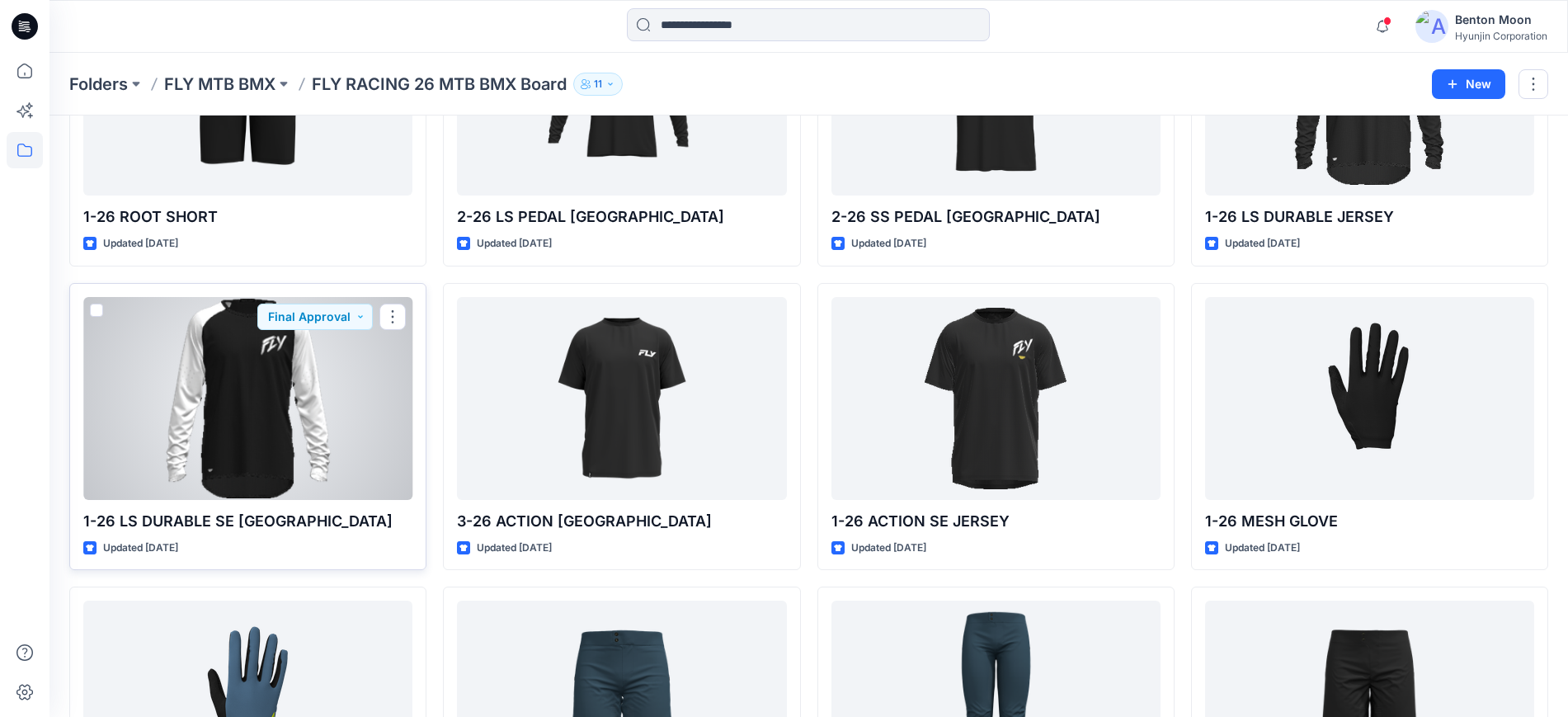
click at [269, 386] on div at bounding box center [248, 398] width 329 height 203
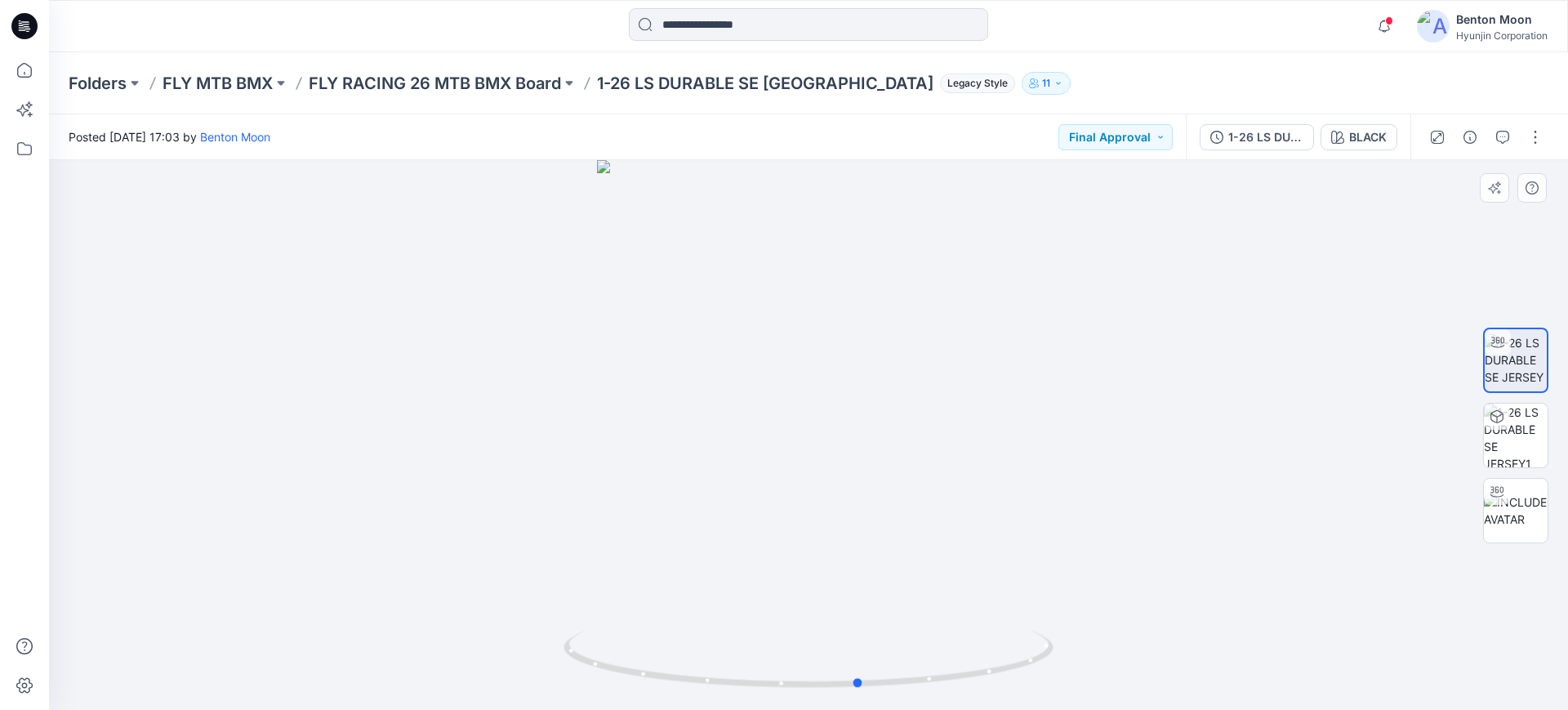
drag, startPoint x: 994, startPoint y: 637, endPoint x: 998, endPoint y: 610, distance: 27.3
click at [998, 610] on div at bounding box center [809, 435] width 1520 height 550
drag, startPoint x: 950, startPoint y: 483, endPoint x: 1009, endPoint y: 246, distance: 244.2
click at [1009, 246] on img at bounding box center [809, 324] width 750 height 770
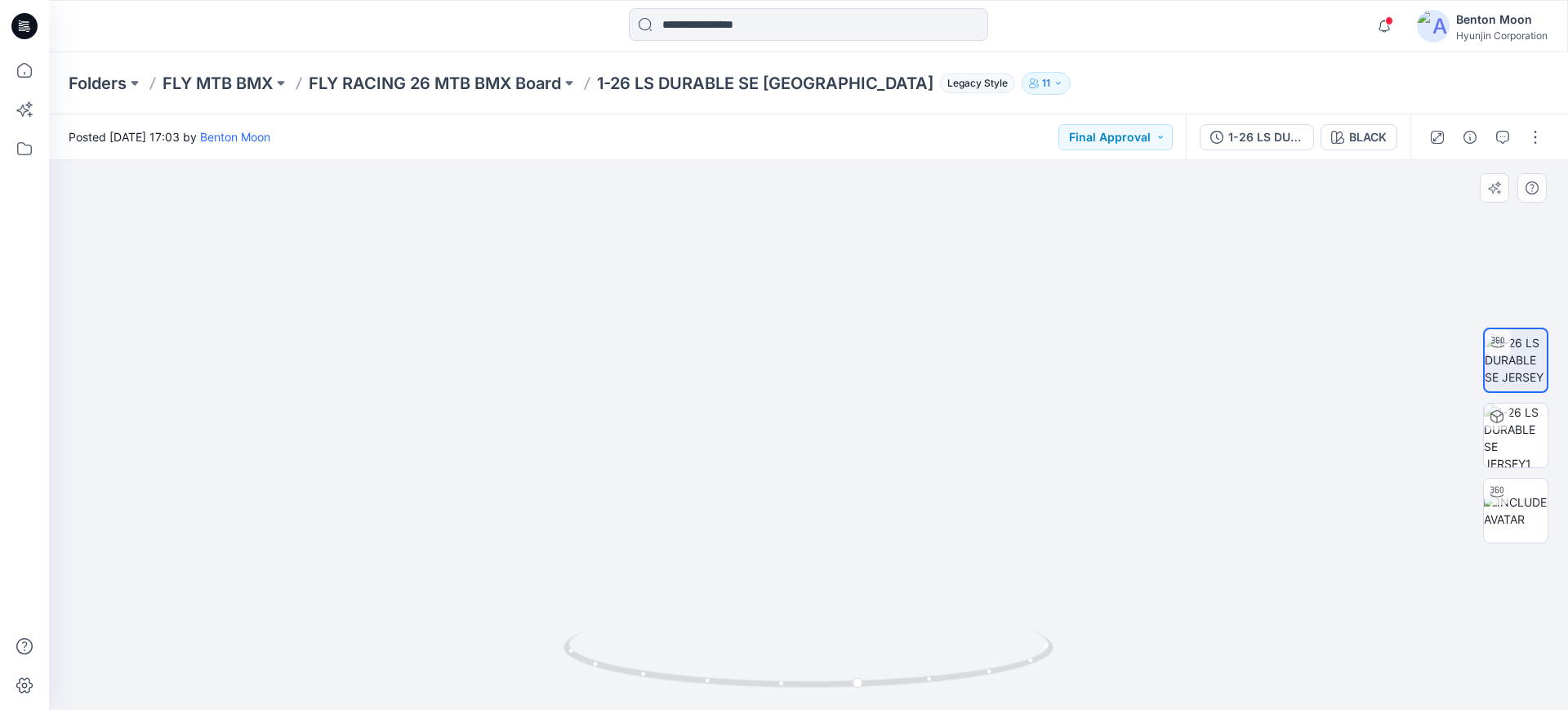
drag, startPoint x: 835, startPoint y: 432, endPoint x: 987, endPoint y: 473, distance: 157.4
drag, startPoint x: 810, startPoint y: 682, endPoint x: 873, endPoint y: 377, distance: 311.4
click at [795, 710] on html "Notifications Your style 9-27 F-16 JERSEY-5XL is ready 18 hours ago Your style …" at bounding box center [784, 355] width 1568 height 710
drag, startPoint x: 869, startPoint y: 367, endPoint x: 880, endPoint y: 365, distance: 11.2
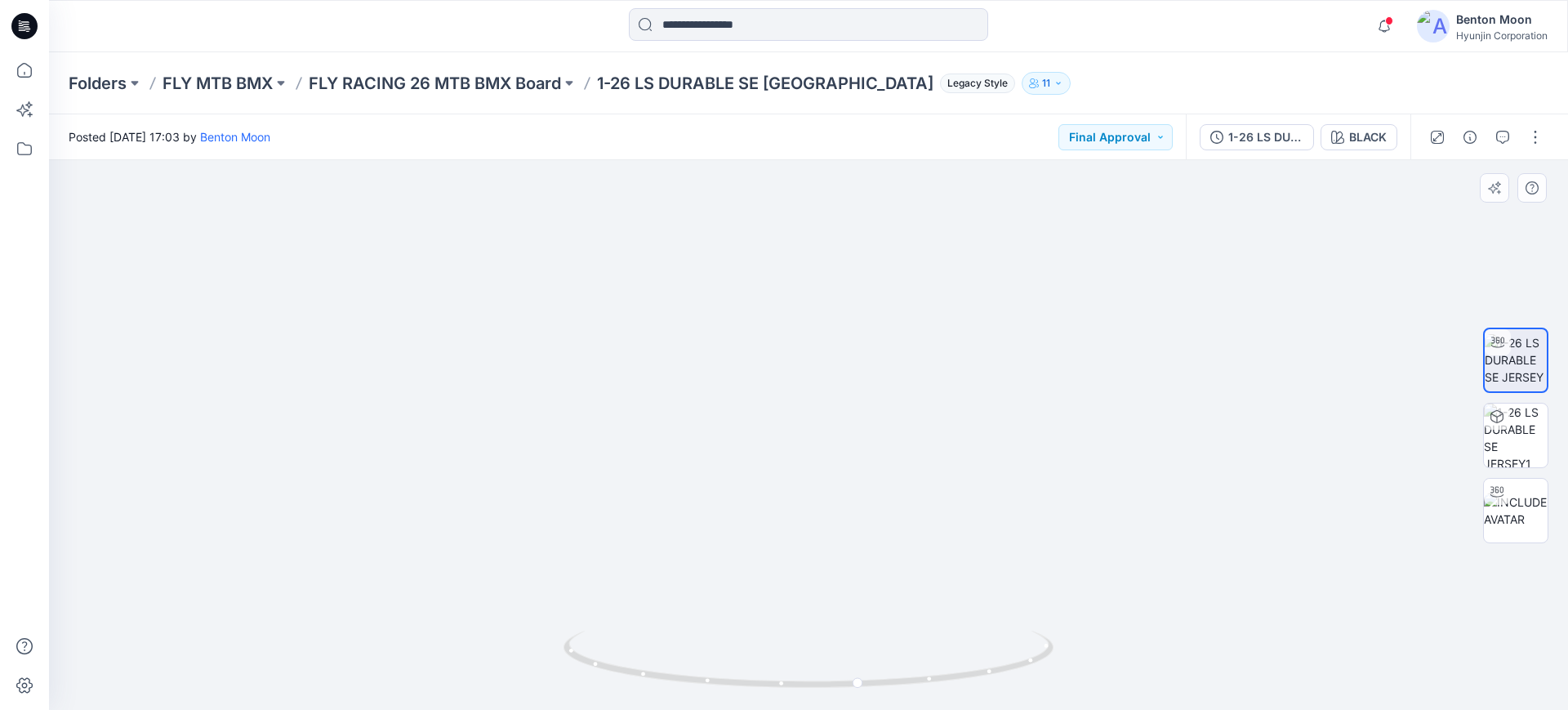
click at [797, 619] on img at bounding box center [809, 72] width 1209 height 1276
drag, startPoint x: 894, startPoint y: 342, endPoint x: 901, endPoint y: 405, distance: 63.4
click at [870, 512] on img at bounding box center [809, 198] width 1209 height 1023
drag, startPoint x: 906, startPoint y: 396, endPoint x: 874, endPoint y: 509, distance: 117.4
click at [875, 508] on img at bounding box center [809, 283] width 1209 height 852
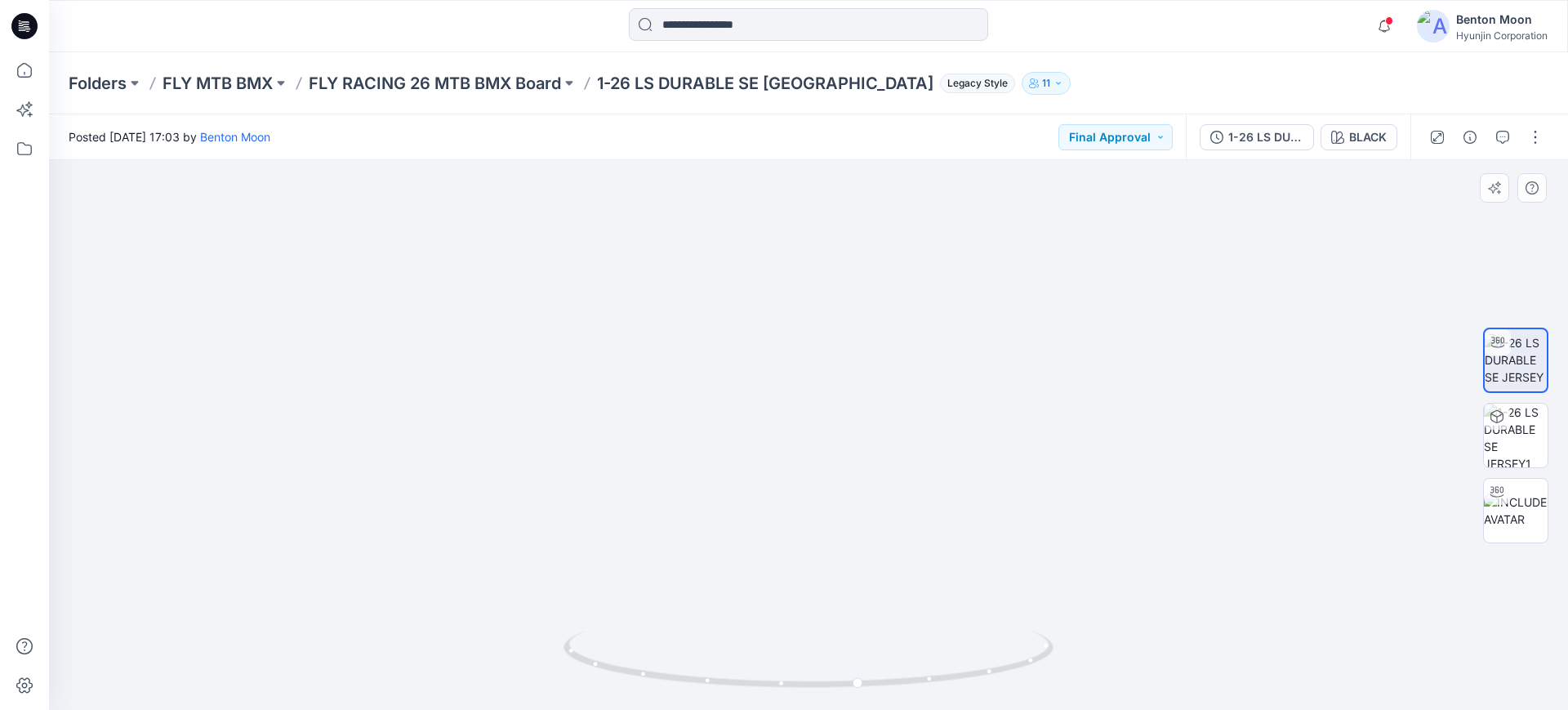
click at [1048, 492] on img at bounding box center [808, 426] width 488 height 565
drag, startPoint x: 850, startPoint y: 343, endPoint x: 848, endPoint y: 356, distance: 13.2
click at [848, 356] on img at bounding box center [808, 427] width 881 height 564
drag, startPoint x: 995, startPoint y: 458, endPoint x: 991, endPoint y: 448, distance: 10.8
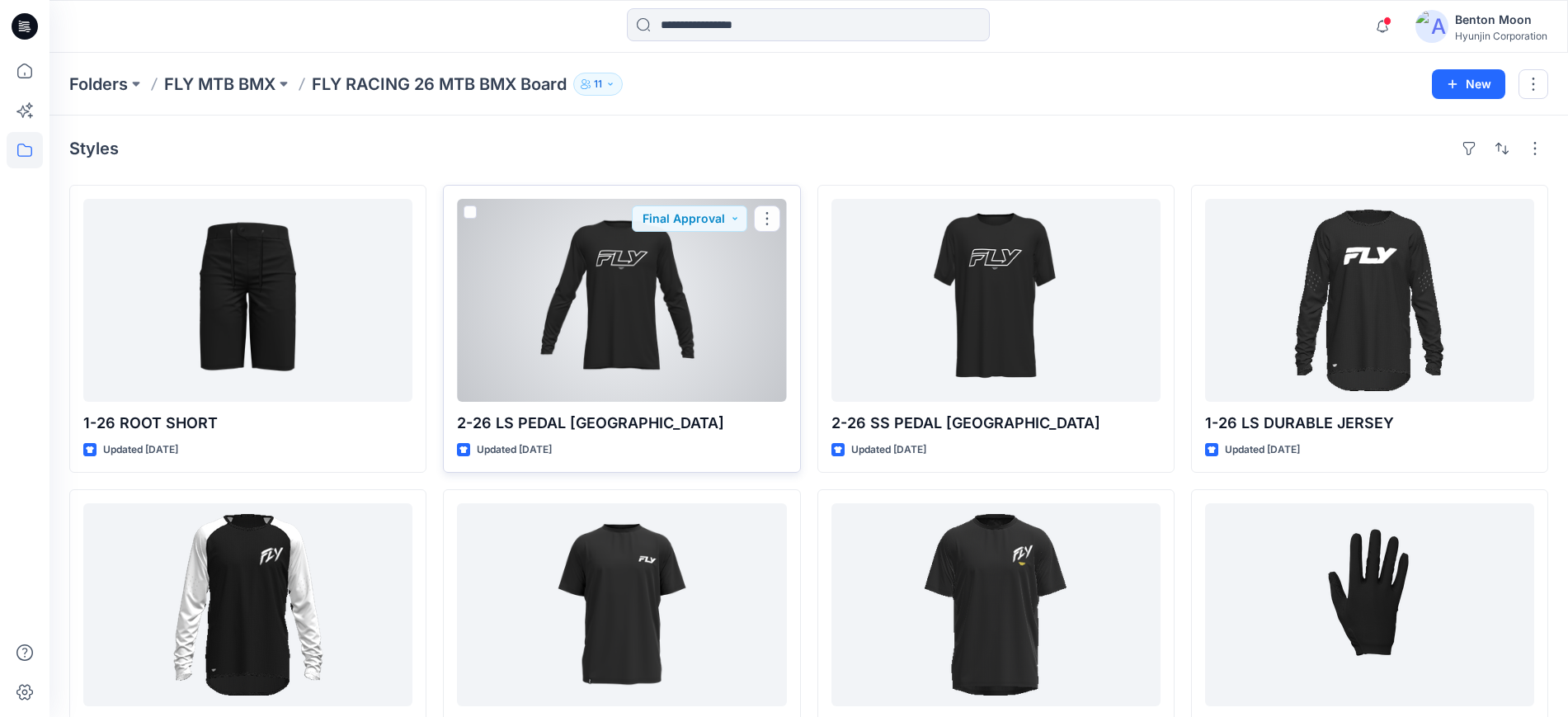
click at [675, 285] on div at bounding box center [621, 300] width 329 height 203
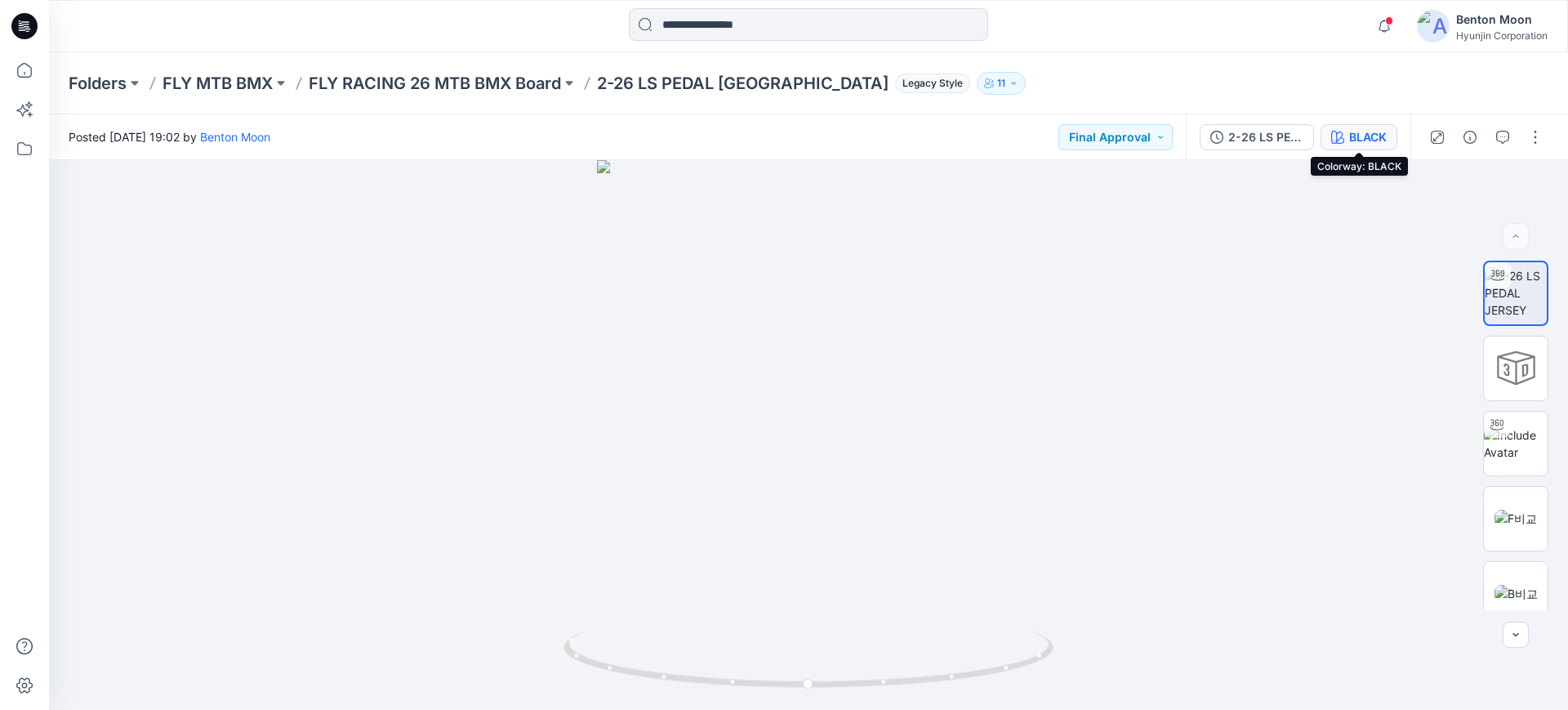
click at [1372, 133] on div "BLACK" at bounding box center [1368, 137] width 38 height 18
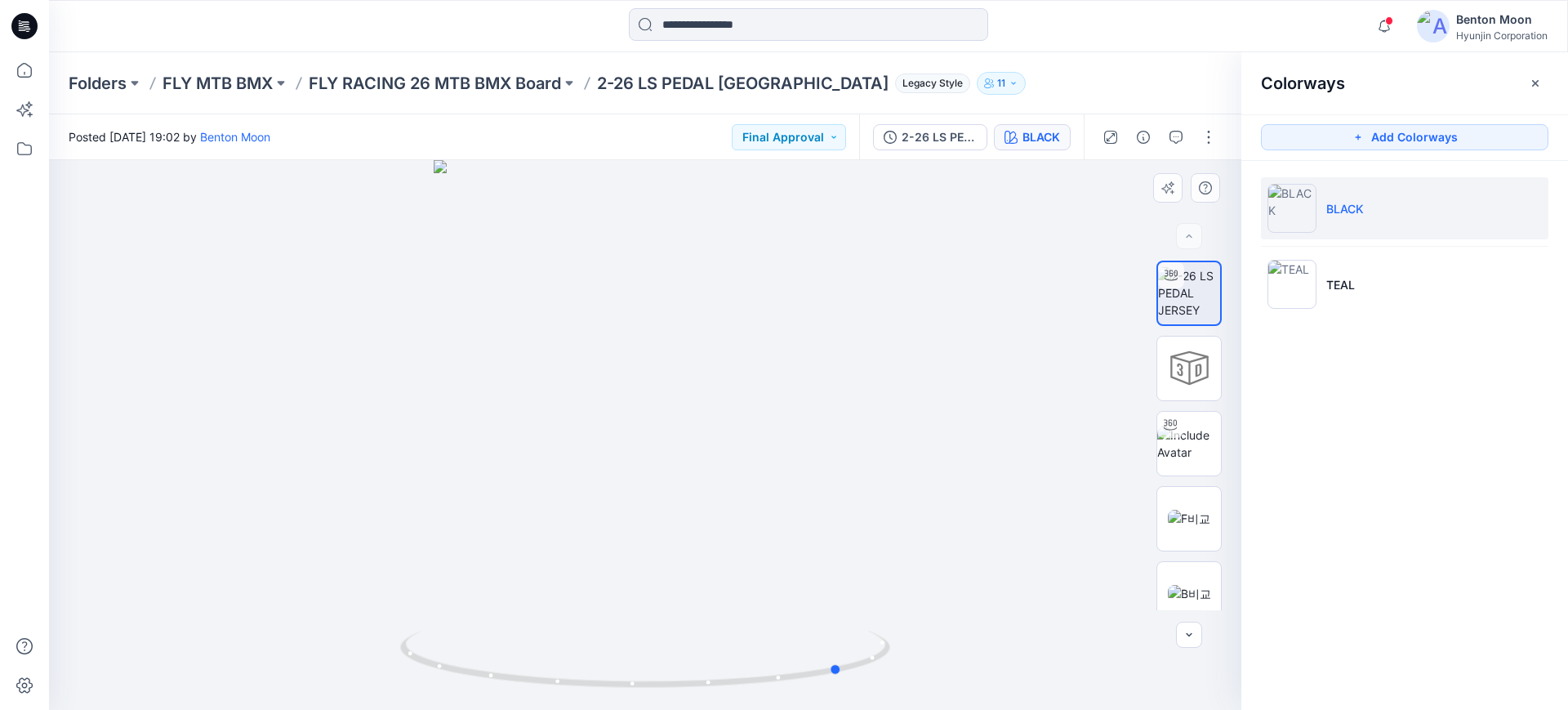
drag, startPoint x: 809, startPoint y: 577, endPoint x: 964, endPoint y: 557, distance: 156.3
click at [964, 557] on div at bounding box center [646, 435] width 1193 height 550
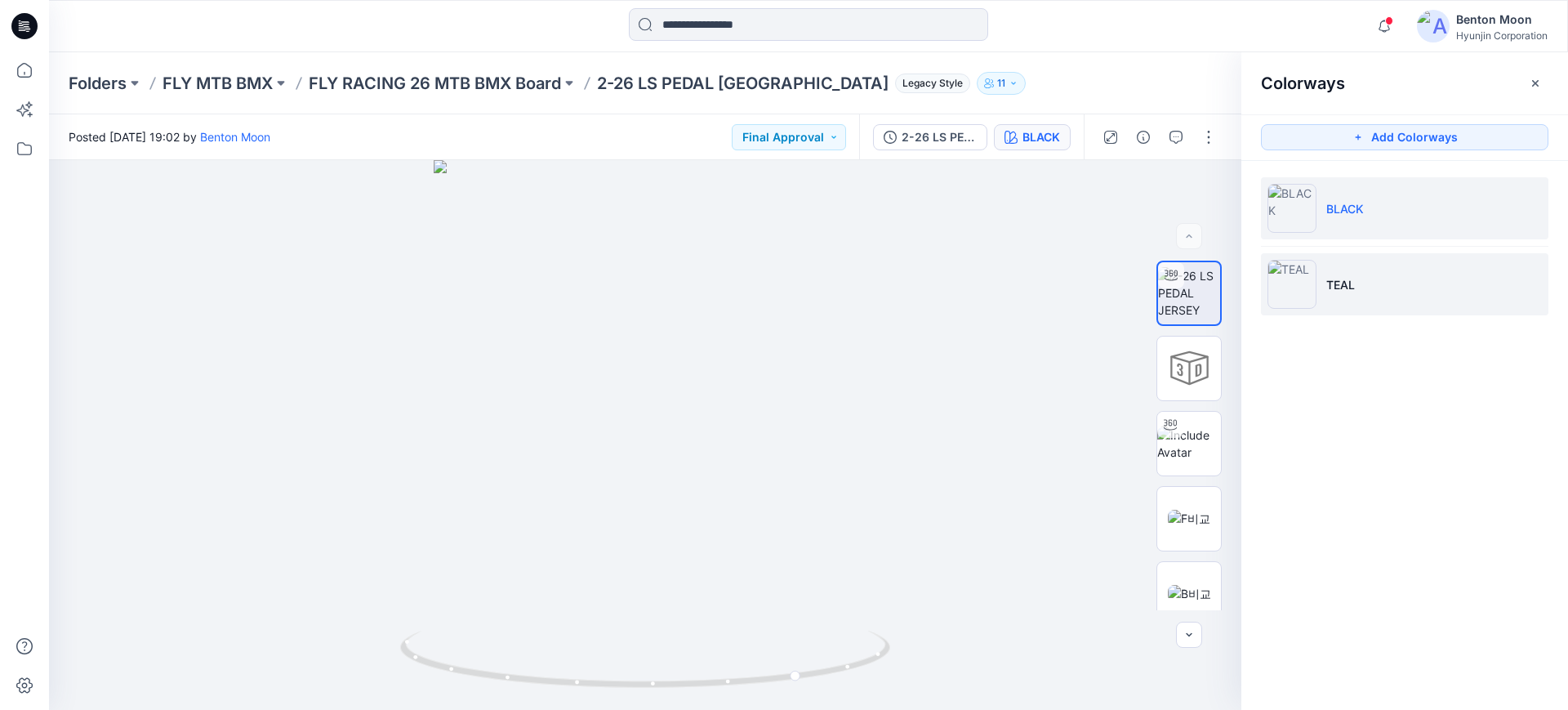
click at [1368, 295] on li "TEAL" at bounding box center [1404, 284] width 287 height 62
